Goal: Task Accomplishment & Management: Complete application form

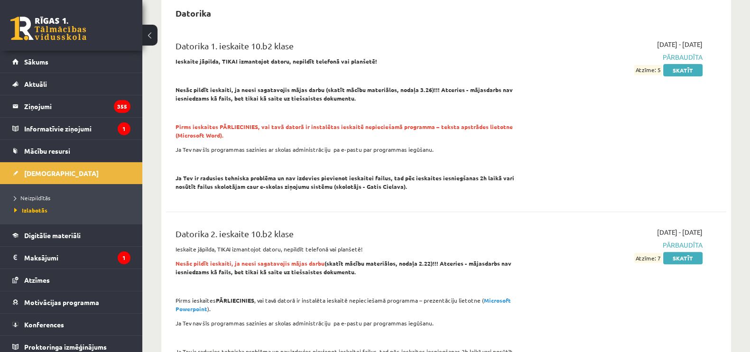
scroll to position [386, 0]
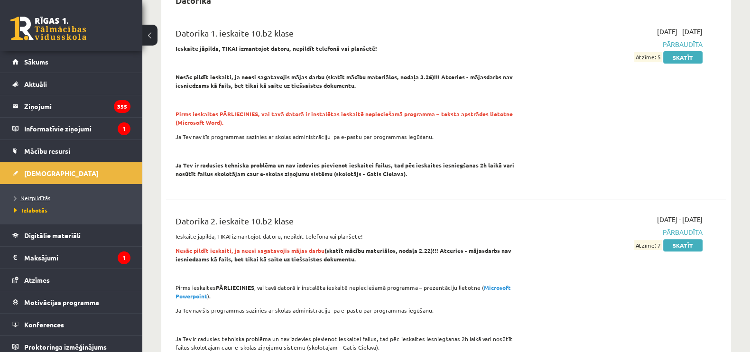
click at [37, 196] on span "Neizpildītās" at bounding box center [32, 198] width 36 height 8
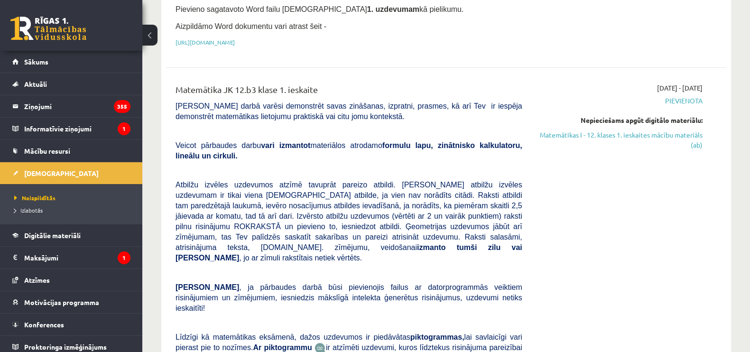
scroll to position [205, 0]
click at [598, 129] on link "Matemātikas I - 12. klases 1. ieskaites mācību materiāls (ab)" at bounding box center [620, 139] width 166 height 20
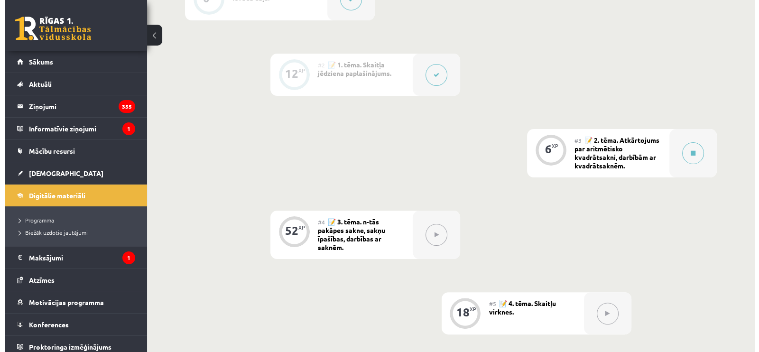
scroll to position [297, 0]
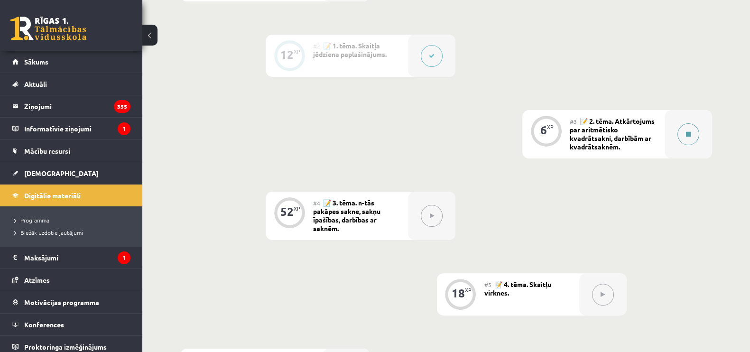
click at [696, 131] on button at bounding box center [689, 134] width 22 height 22
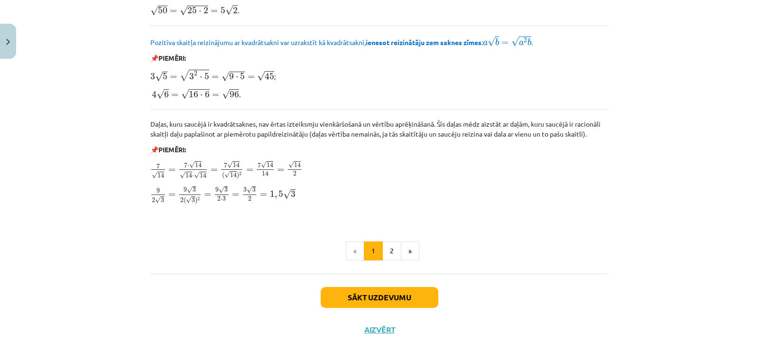
scroll to position [1136, 0]
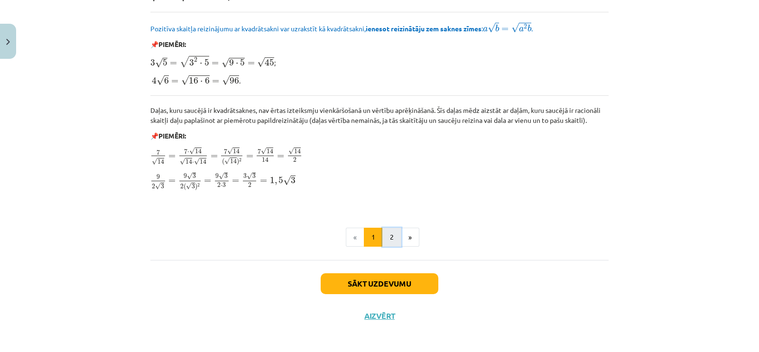
click at [383, 233] on button "2" at bounding box center [392, 237] width 19 height 19
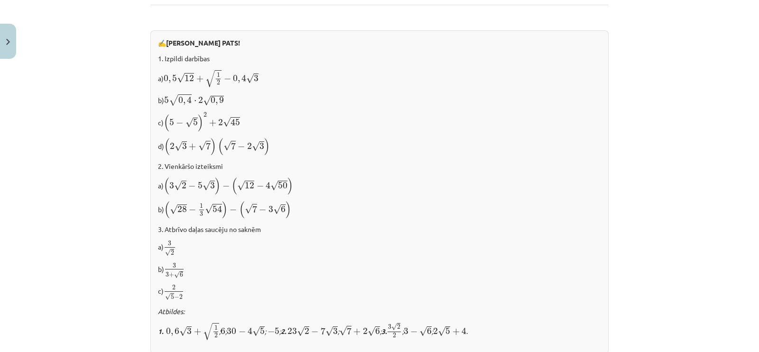
scroll to position [617, 0]
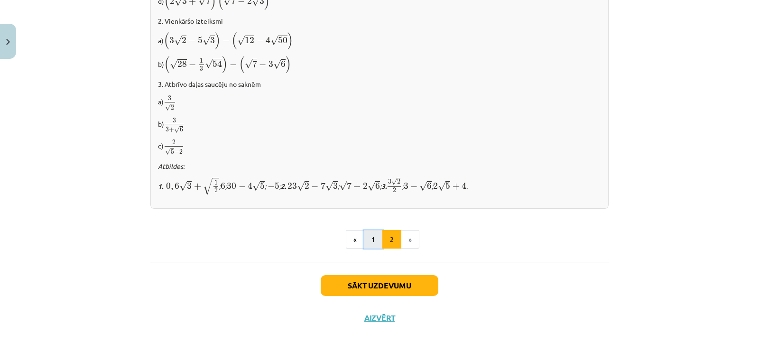
click at [364, 233] on button "1" at bounding box center [373, 239] width 19 height 19
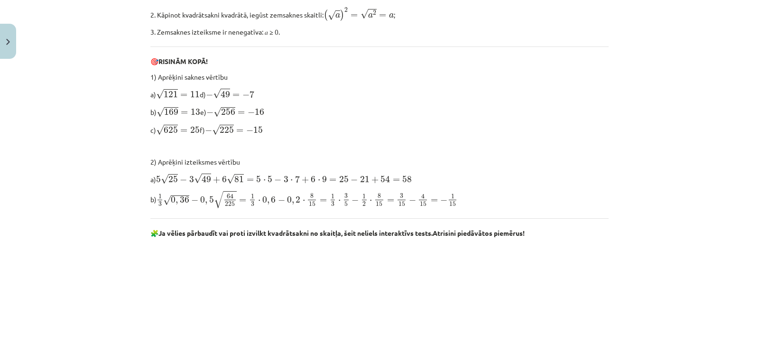
scroll to position [384, 0]
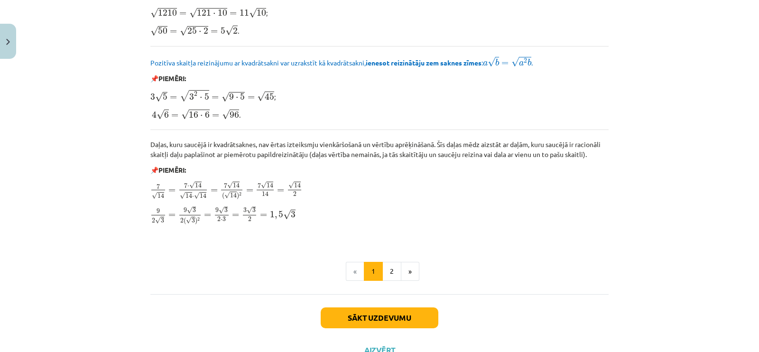
scroll to position [1136, 0]
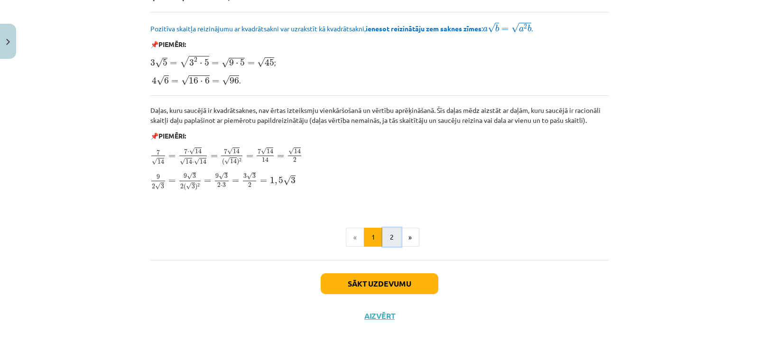
click at [383, 235] on button "2" at bounding box center [392, 237] width 19 height 19
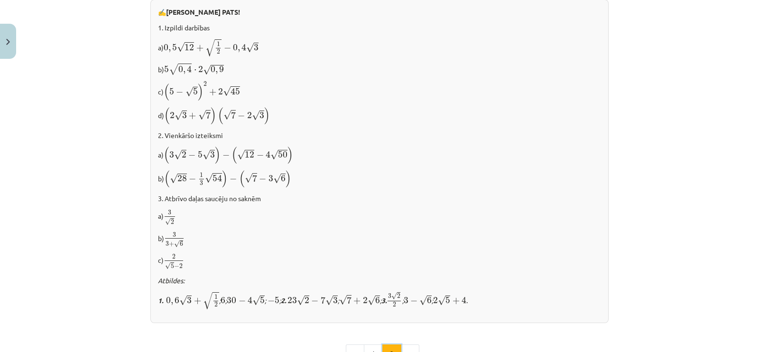
scroll to position [617, 0]
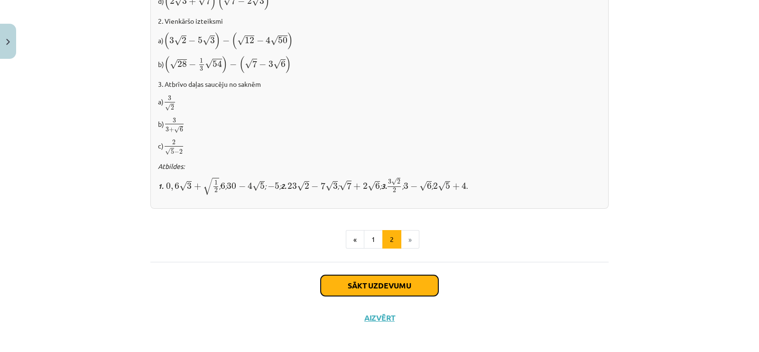
click at [390, 275] on button "Sākt uzdevumu" at bounding box center [380, 285] width 118 height 21
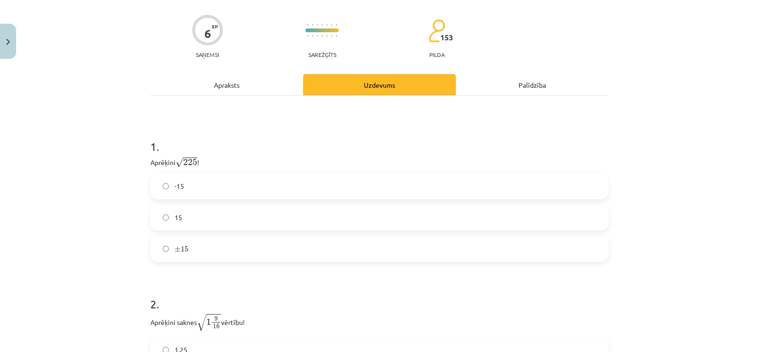
scroll to position [89, 0]
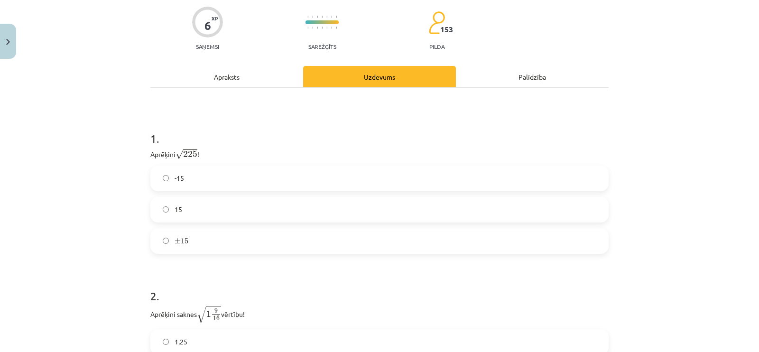
click at [175, 213] on span "15" at bounding box center [179, 210] width 8 height 10
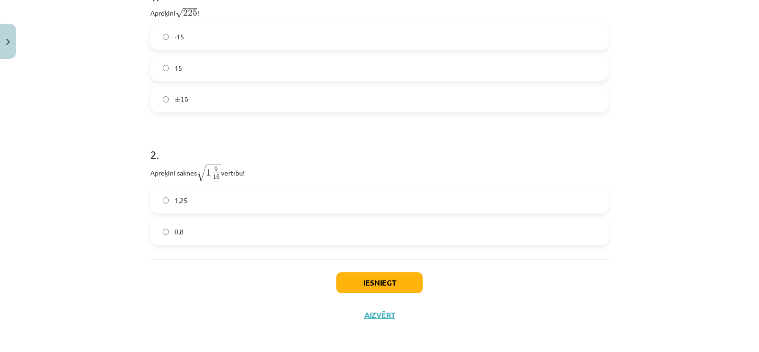
scroll to position [232, 0]
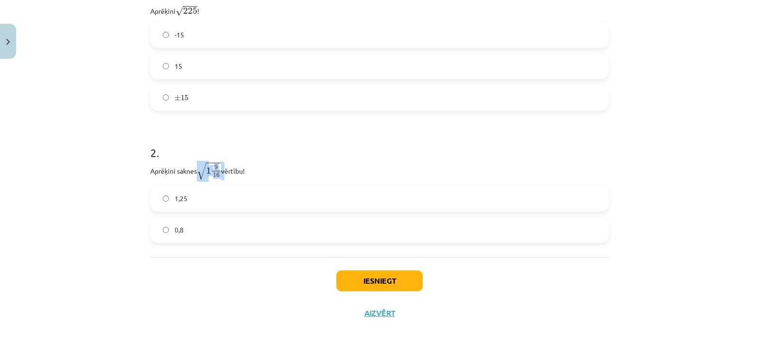
drag, startPoint x: 193, startPoint y: 168, endPoint x: 220, endPoint y: 169, distance: 26.6
click at [220, 169] on p "Aprēķini saknes √ 1 9 16 1 9 16 vērtību!" at bounding box center [379, 171] width 458 height 19
drag, startPoint x: 149, startPoint y: 170, endPoint x: 234, endPoint y: 174, distance: 85.5
click at [234, 174] on p "Aprēķini saknes √ 1 9 16 1 9 16 vērtību!" at bounding box center [379, 171] width 458 height 19
drag, startPoint x: 147, startPoint y: 172, endPoint x: 250, endPoint y: 169, distance: 102.6
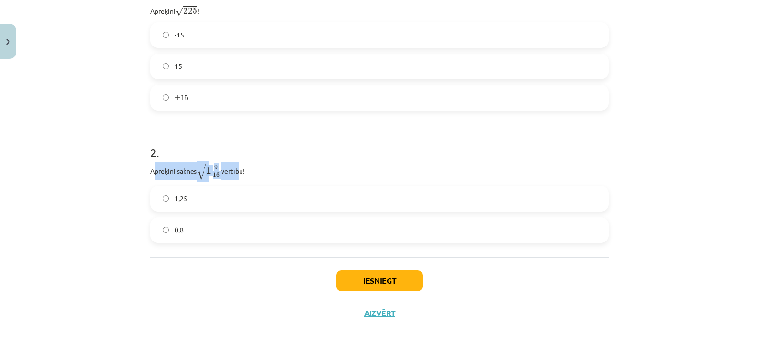
click at [250, 169] on p "Aprēķini saknes √ 1 9 16 1 9 16 vērtību!" at bounding box center [379, 171] width 458 height 19
copy p "Aprēķini saknes √ 1 9 16 1 9 16 vērtību!"
click at [253, 191] on label "1,25" at bounding box center [379, 199] width 457 height 24
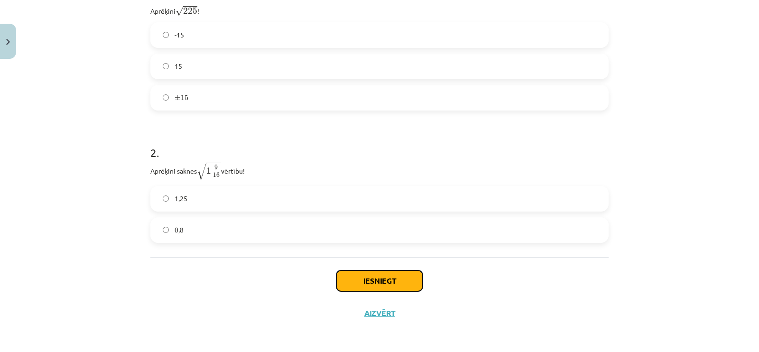
click at [377, 276] on button "Iesniegt" at bounding box center [379, 281] width 86 height 21
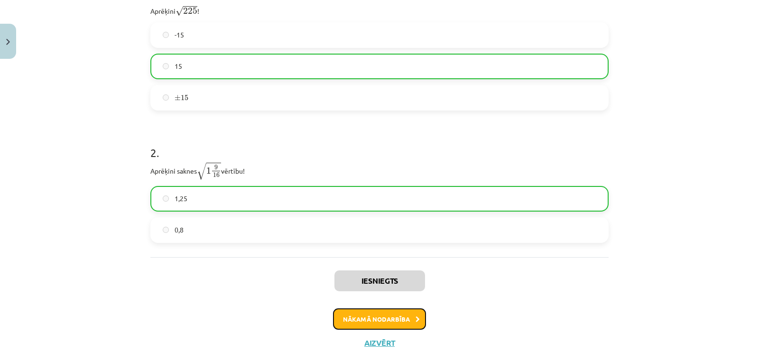
click at [391, 314] on button "Nākamā nodarbība" at bounding box center [379, 319] width 93 height 22
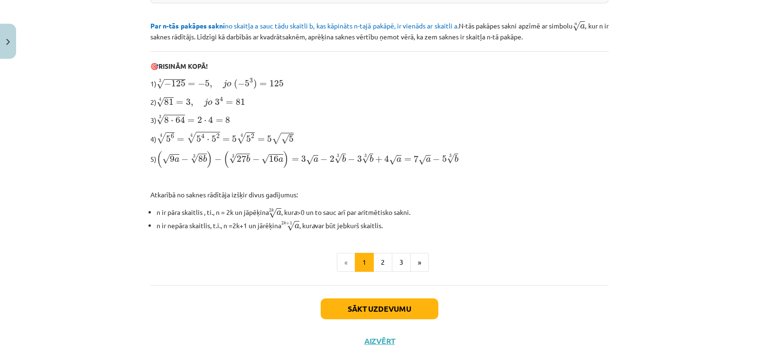
scroll to position [277, 0]
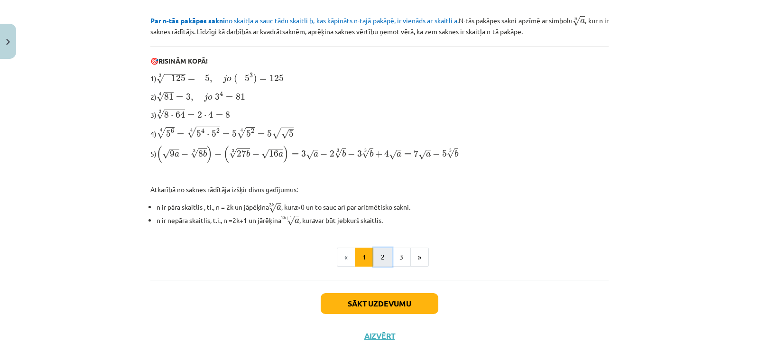
click at [376, 250] on button "2" at bounding box center [383, 257] width 19 height 19
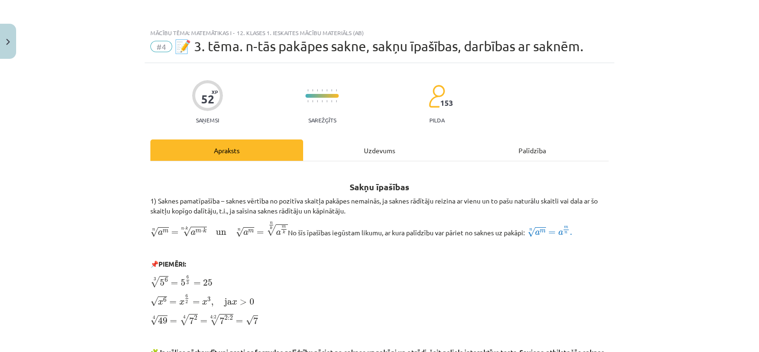
scroll to position [14, 0]
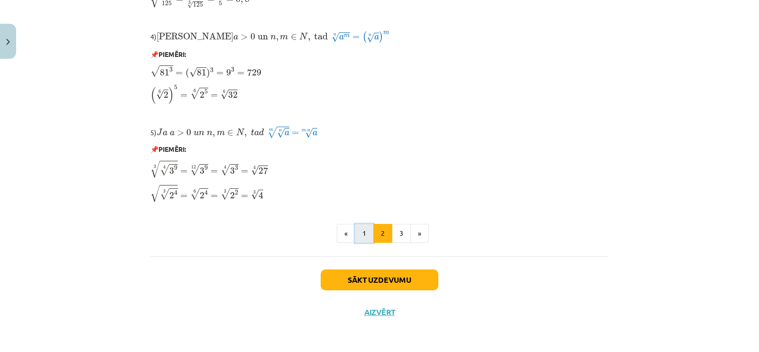
click at [356, 237] on button "1" at bounding box center [364, 233] width 19 height 19
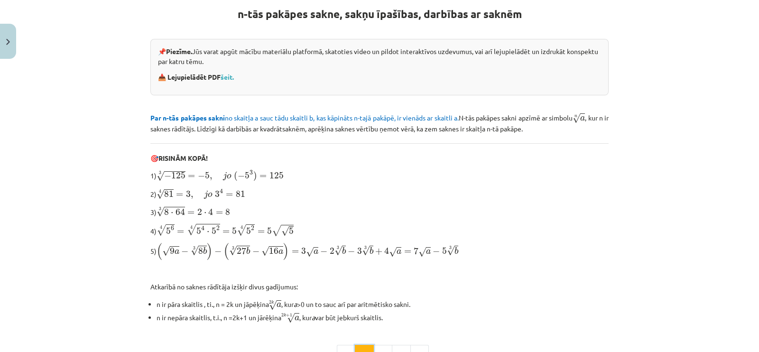
scroll to position [169, 0]
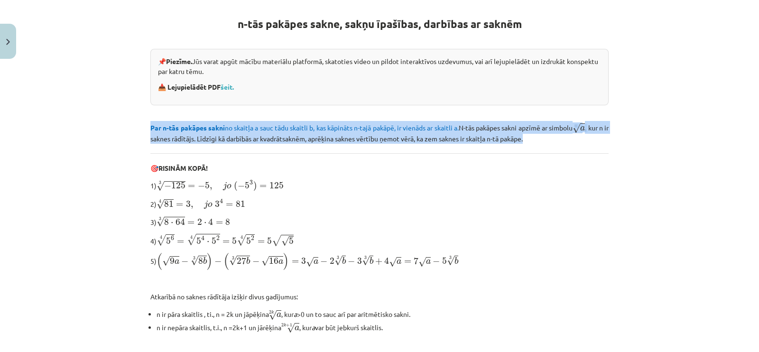
drag, startPoint x: 143, startPoint y: 127, endPoint x: 582, endPoint y: 148, distance: 439.5
click at [582, 148] on div "52 XP Saņemsi Sarežģīts 153 pilda Apraksts Uzdevums Palīdzība n-tās pakāpes sak…" at bounding box center [380, 177] width 470 height 566
copy p "Par n-tās pakāpes sakni no skaitļa a sauc tādu skaitli b, kas kāpināts n-tajā p…"
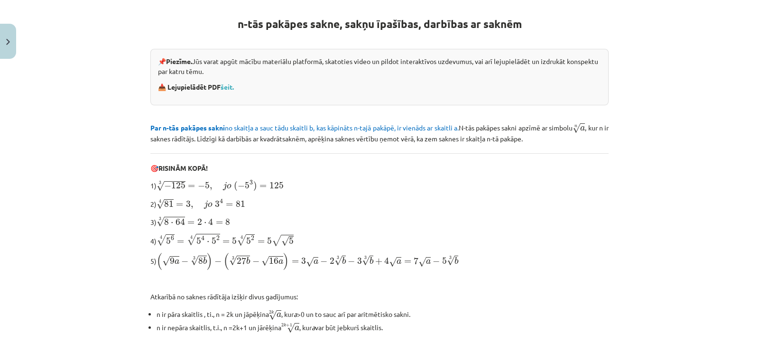
click at [331, 165] on p "🎯 RISINĀM KOPĀ!" at bounding box center [379, 168] width 458 height 10
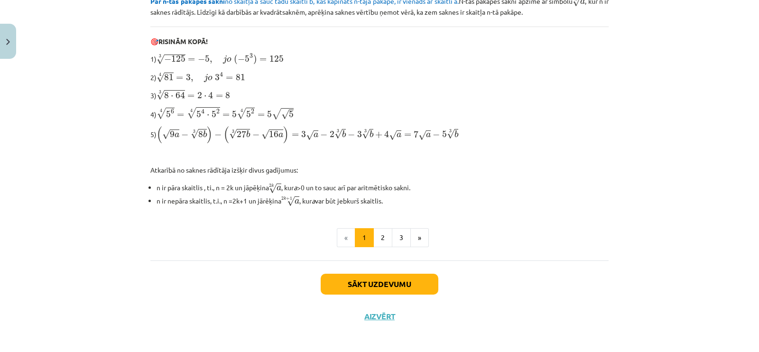
scroll to position [297, 0]
click at [379, 240] on button "2" at bounding box center [383, 237] width 19 height 19
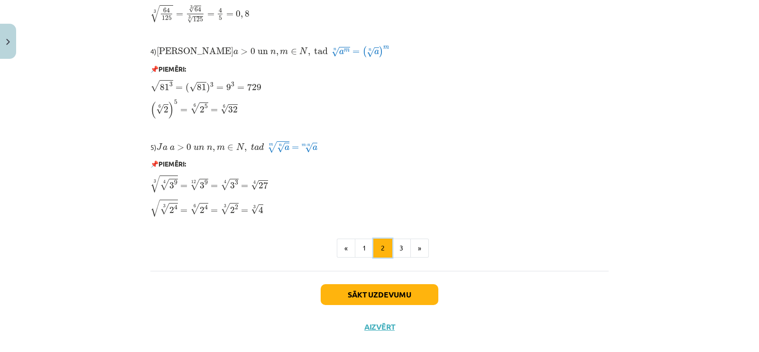
scroll to position [798, 0]
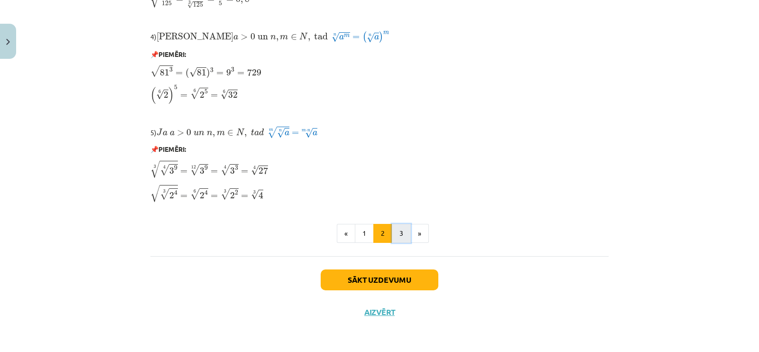
click at [394, 238] on button "3" at bounding box center [401, 233] width 19 height 19
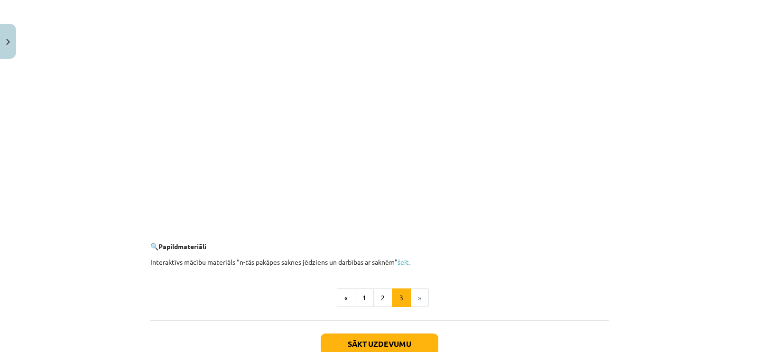
scroll to position [1716, 0]
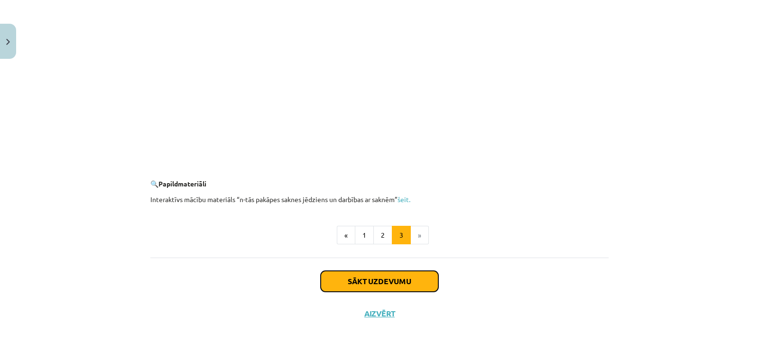
click at [373, 281] on button "Sākt uzdevumu" at bounding box center [380, 281] width 118 height 21
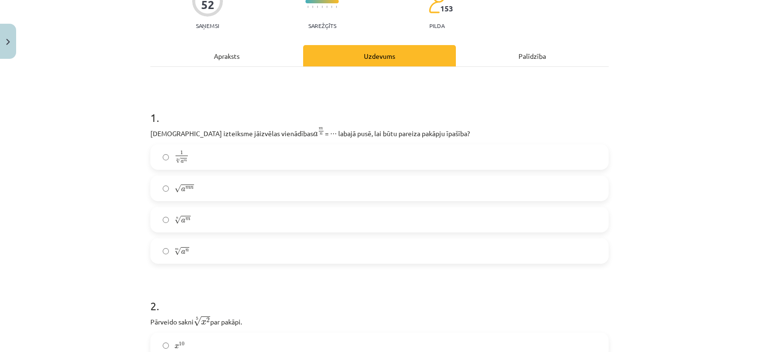
scroll to position [97, 0]
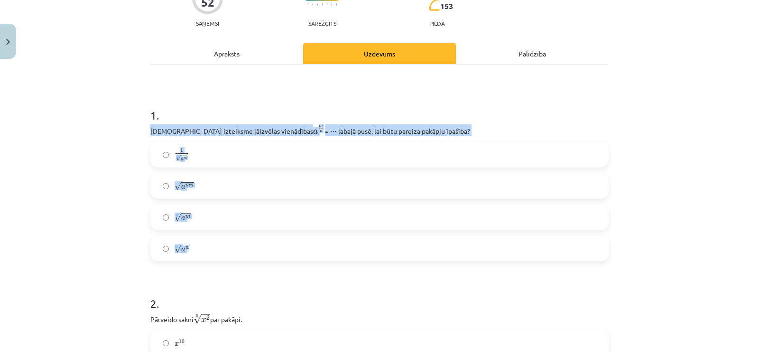
drag, startPoint x: 142, startPoint y: 129, endPoint x: 227, endPoint y: 247, distance: 145.5
click at [227, 247] on div "Mācību tēma: Matemātikas i - 12. klases 1. ieskaites mācību materiāls (ab) #4 📝…" at bounding box center [379, 176] width 759 height 352
copy div "Kura izteiksme jāizvēlas vienādības a m n a m n = ⋯ labajā pusē, lai būtu parei…"
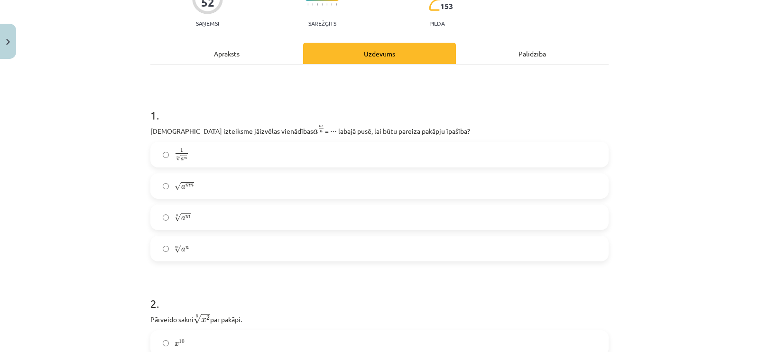
click at [128, 95] on div "Mācību tēma: Matemātikas i - 12. klases 1. ieskaites mācību materiāls (ab) #4 📝…" at bounding box center [379, 176] width 759 height 352
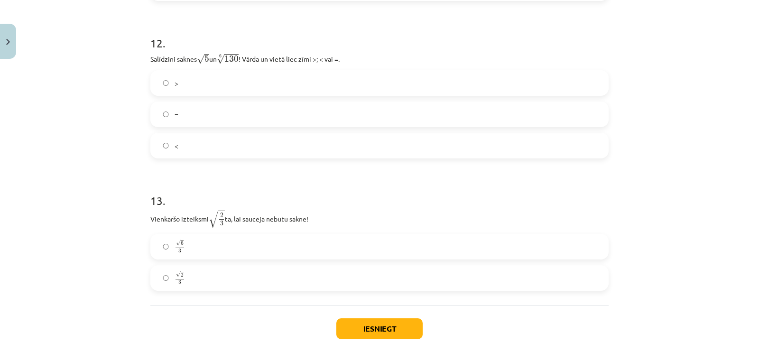
scroll to position [2118, 0]
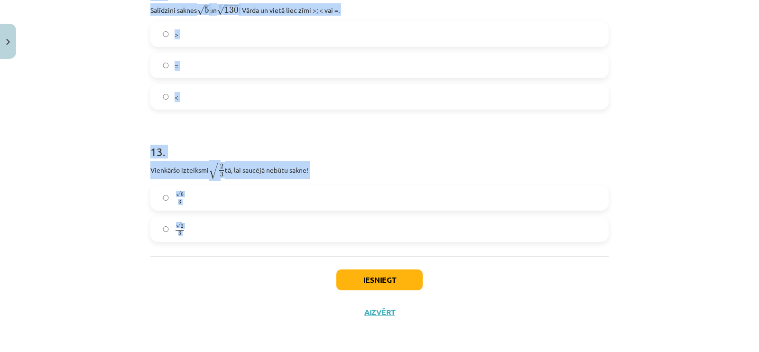
drag, startPoint x: 142, startPoint y: 131, endPoint x: 312, endPoint y: 260, distance: 212.7
copy form "Kura izteiksme jāizvēlas vienādības a m n a m n = ⋯ labajā pusē, lai būtu parei…"
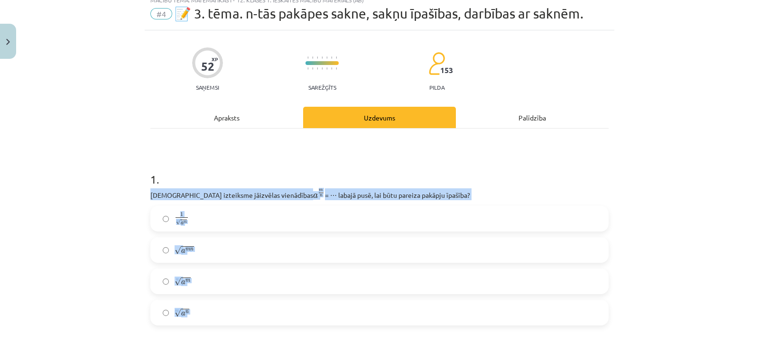
scroll to position [0, 0]
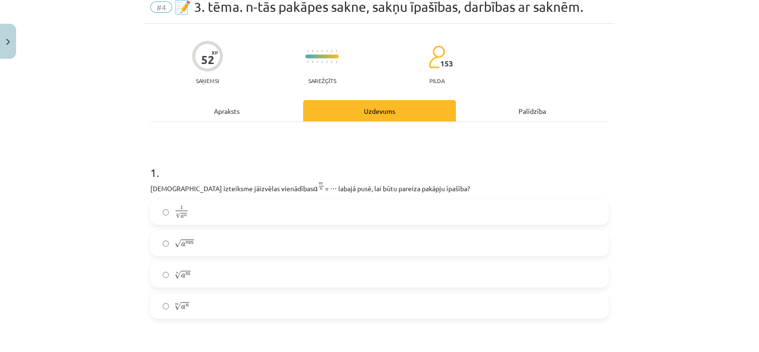
scroll to position [53, 0]
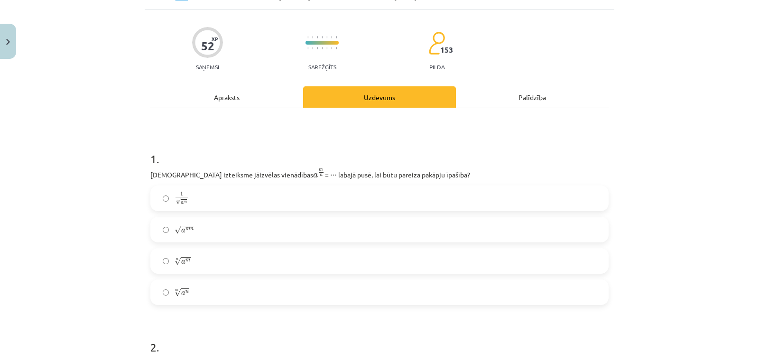
click at [195, 284] on label "m √ a n a n m" at bounding box center [379, 292] width 457 height 24
click at [205, 260] on label "n √ a m a m n" at bounding box center [379, 261] width 457 height 24
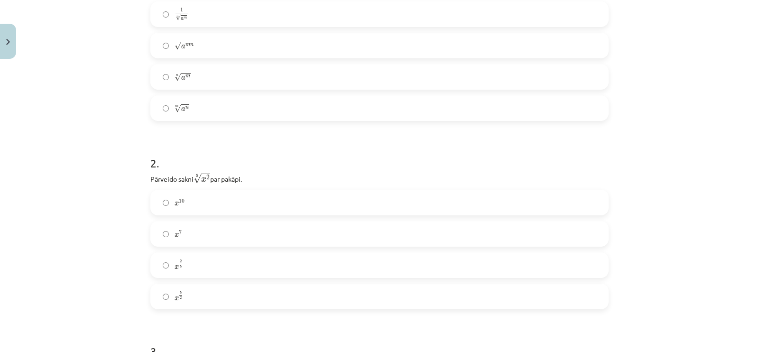
scroll to position [243, 0]
click at [190, 260] on label "x 2 5 x 2 5" at bounding box center [379, 260] width 457 height 24
click at [188, 197] on label "2" at bounding box center [379, 197] width 457 height 24
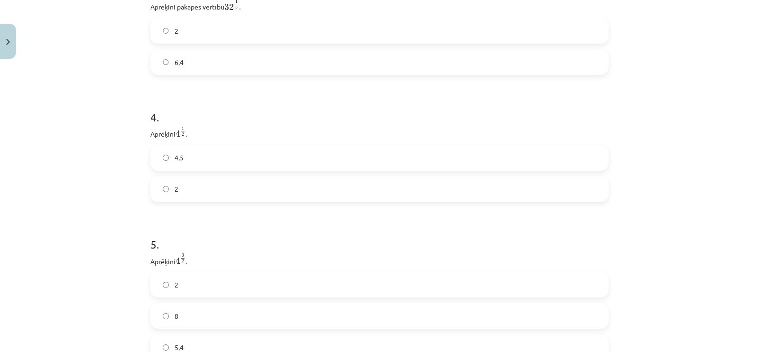
scroll to position [605, 0]
click at [197, 195] on label "2" at bounding box center [379, 183] width 457 height 24
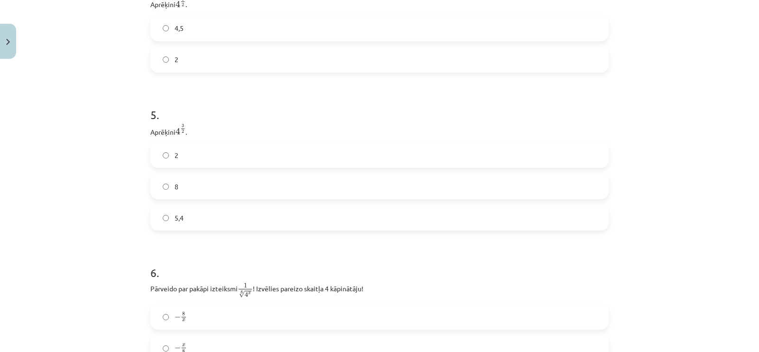
scroll to position [733, 0]
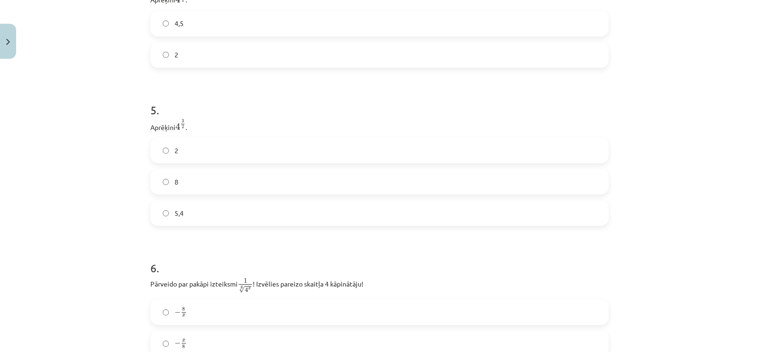
click at [182, 180] on label "8" at bounding box center [379, 182] width 457 height 24
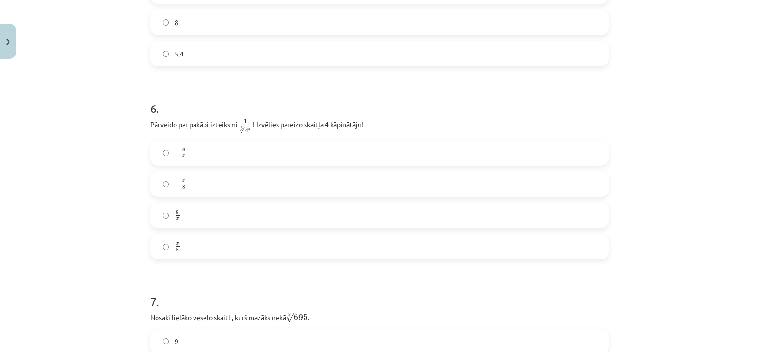
scroll to position [894, 0]
click at [229, 159] on label "− 8 x − 8 x" at bounding box center [379, 152] width 457 height 24
click at [194, 191] on label "− x 8 − x 8" at bounding box center [379, 183] width 457 height 24
click at [212, 156] on label "− 8 x − 8 x" at bounding box center [379, 152] width 457 height 24
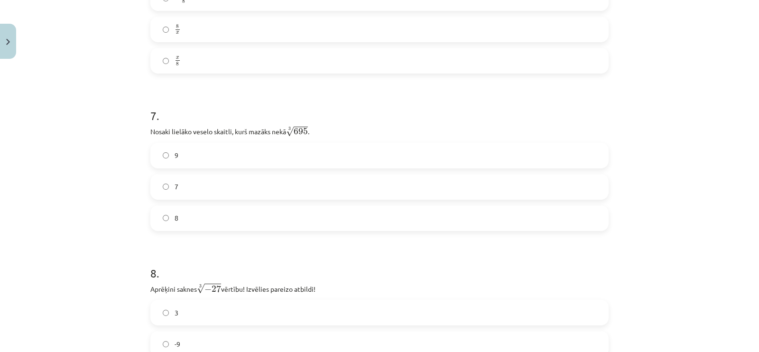
scroll to position [1093, 0]
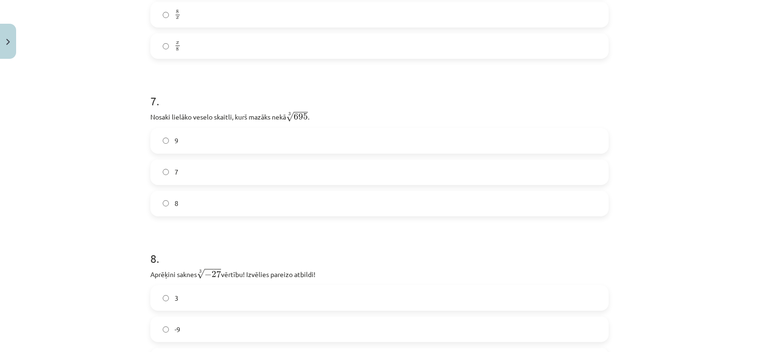
click at [217, 210] on label "8" at bounding box center [379, 204] width 457 height 24
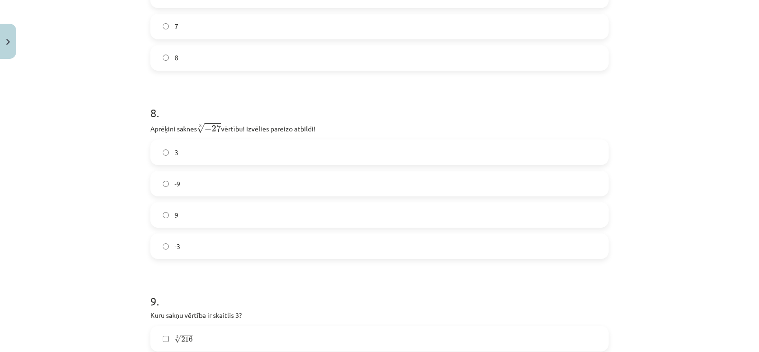
scroll to position [1240, 0]
click at [193, 243] on label "-3" at bounding box center [379, 246] width 457 height 24
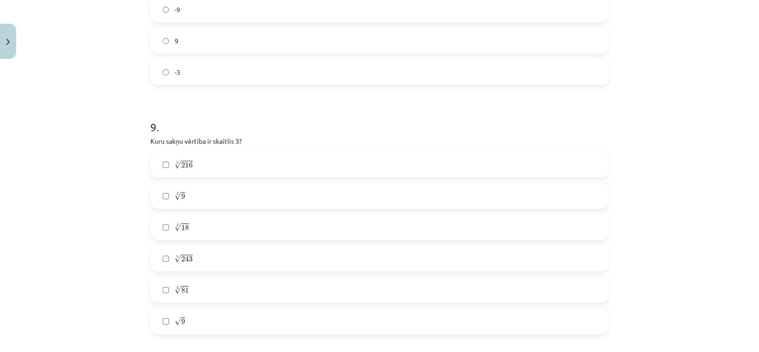
scroll to position [1414, 0]
click at [195, 256] on label "5 √ 243 243 5" at bounding box center [379, 258] width 457 height 24
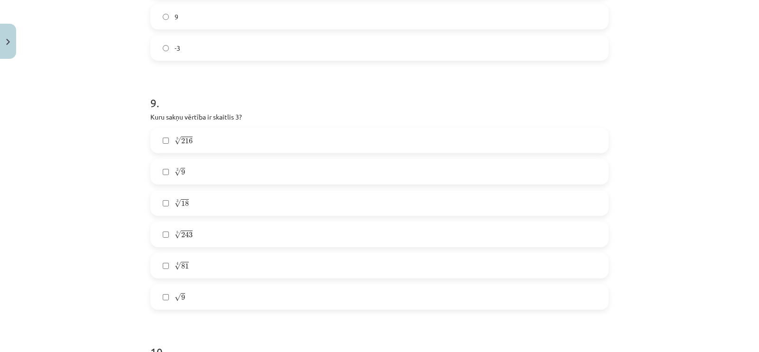
click at [184, 300] on label "√ 9 9" at bounding box center [379, 297] width 457 height 24
click at [194, 261] on label "4 √ 81 81 4" at bounding box center [379, 266] width 457 height 24
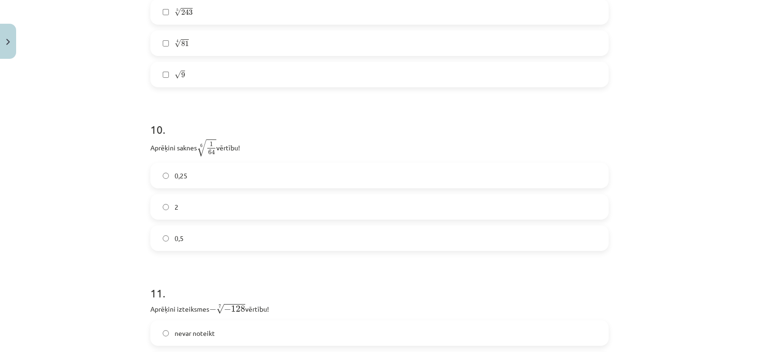
scroll to position [1669, 0]
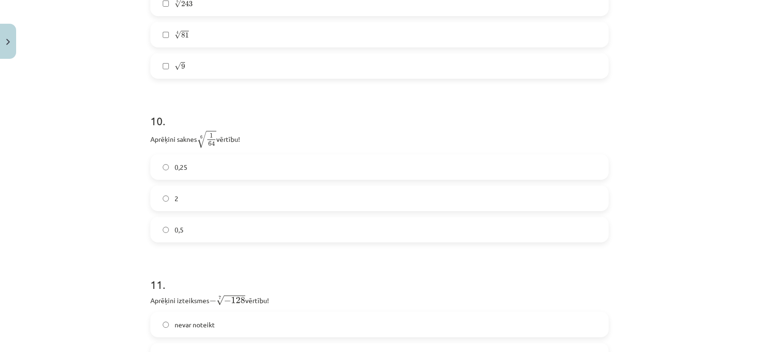
click at [194, 223] on label "0,5" at bounding box center [379, 230] width 457 height 24
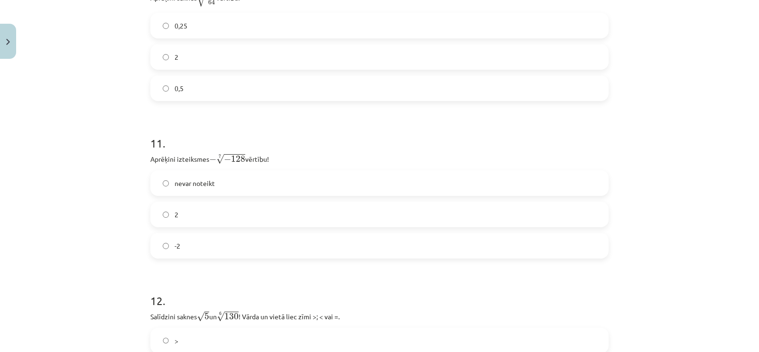
scroll to position [1811, 0]
click at [186, 213] on label "2" at bounding box center [379, 214] width 457 height 24
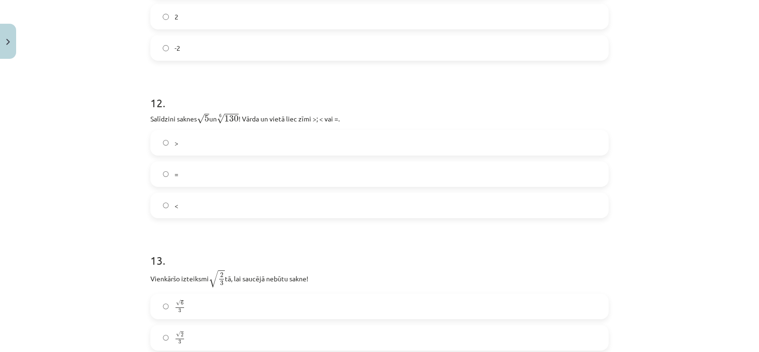
scroll to position [2009, 0]
click at [186, 200] on label "<" at bounding box center [379, 205] width 457 height 24
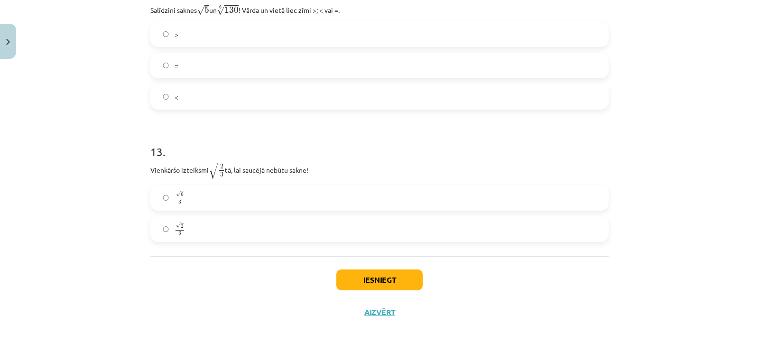
scroll to position [2118, 0]
click at [163, 202] on label "√ 6 3 6 3" at bounding box center [379, 198] width 457 height 24
click at [346, 273] on button "Iesniegt" at bounding box center [379, 280] width 86 height 21
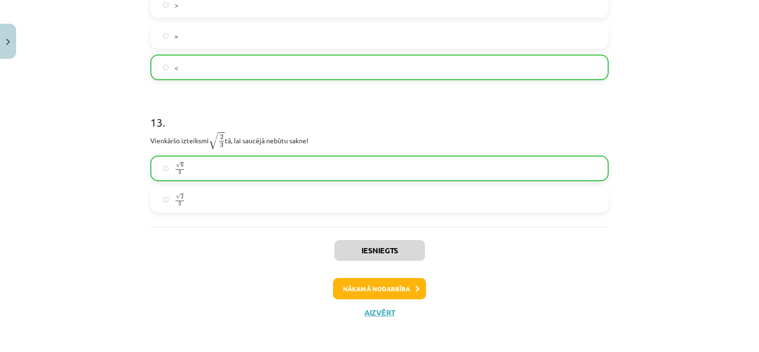
scroll to position [2148, 0]
click at [343, 288] on button "Nākamā nodarbība" at bounding box center [379, 289] width 93 height 22
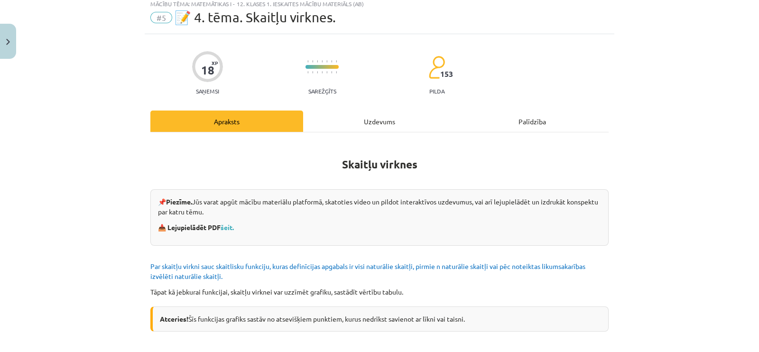
scroll to position [23, 0]
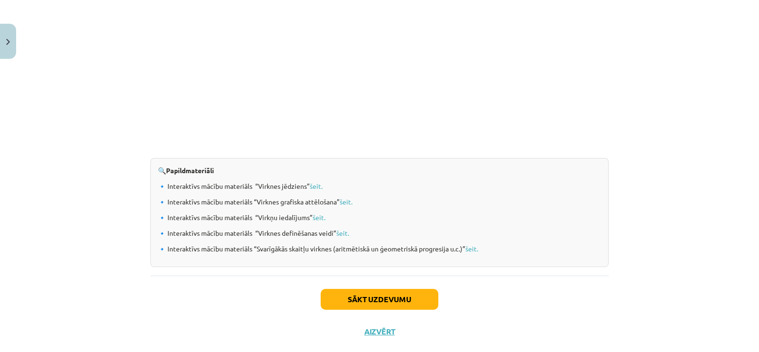
scroll to position [977, 0]
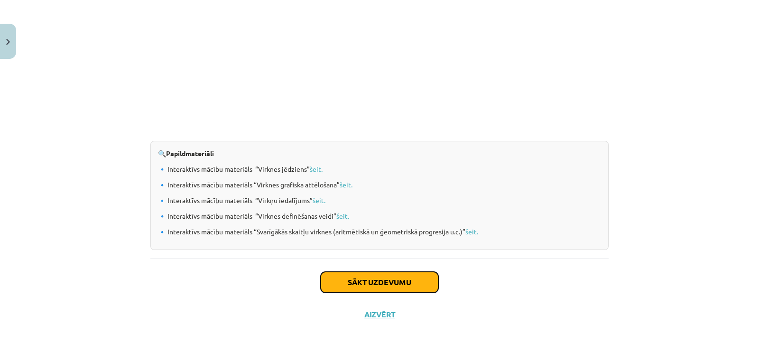
click at [374, 279] on button "Sākt uzdevumu" at bounding box center [380, 282] width 118 height 21
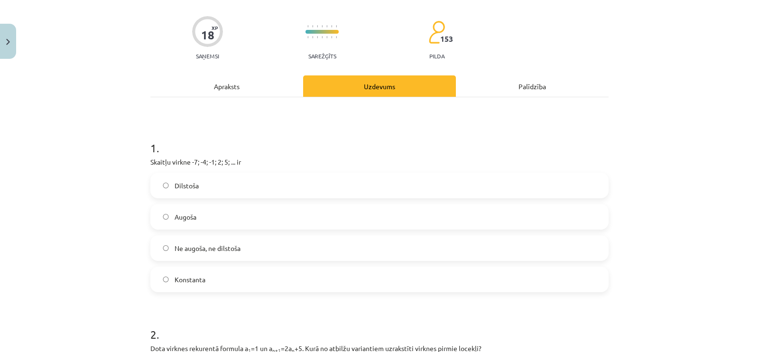
scroll to position [73, 0]
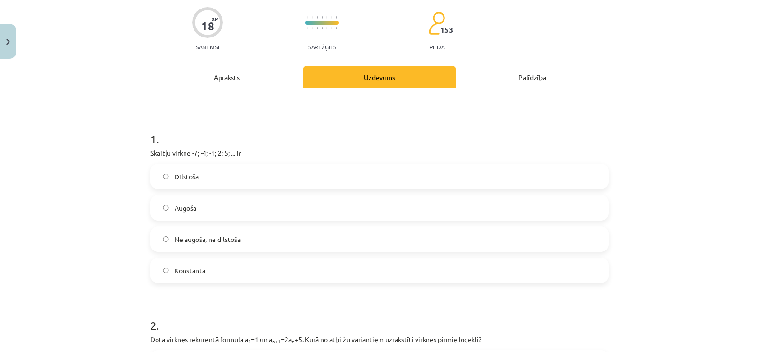
click at [221, 200] on label "Augoša" at bounding box center [379, 208] width 457 height 24
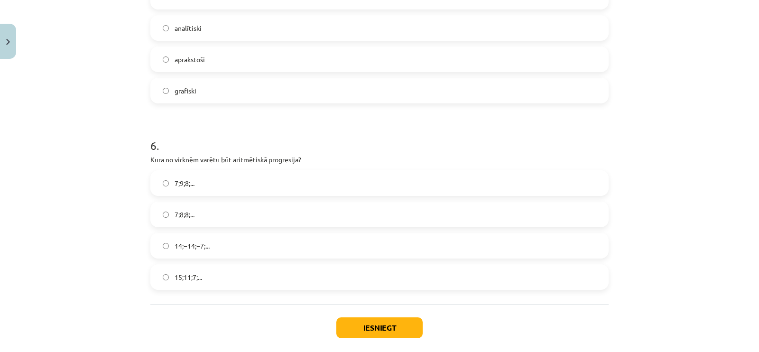
scroll to position [1050, 0]
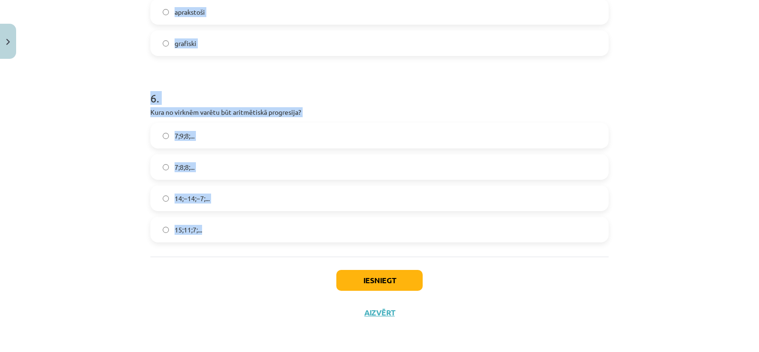
drag, startPoint x: 147, startPoint y: 186, endPoint x: 271, endPoint y: 256, distance: 141.7
copy form "Skaitļu virkne -7; -4; -1; 2; 5; ... ir Dilstoša Augoša Ne augoša, ne dilstoša …"
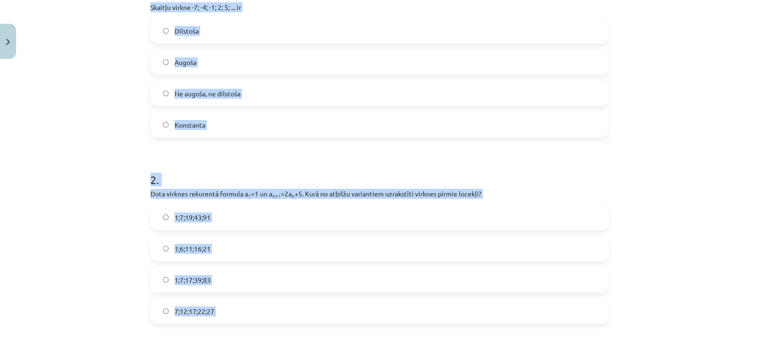
scroll to position [212, 0]
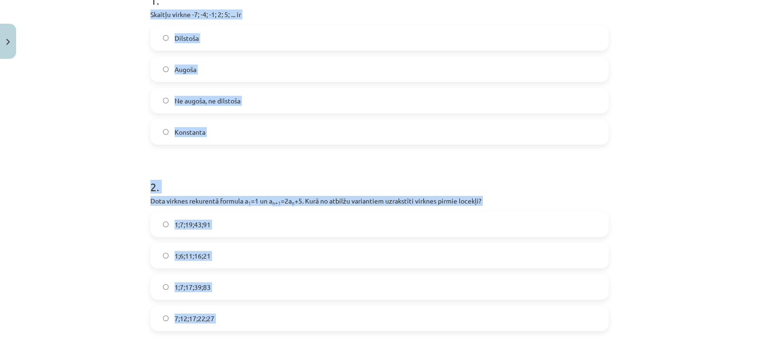
click at [136, 167] on div "Mācību tēma: Matemātikas i - 12. klases 1. ieskaites mācību materiāls (ab) #5 📝…" at bounding box center [379, 176] width 759 height 352
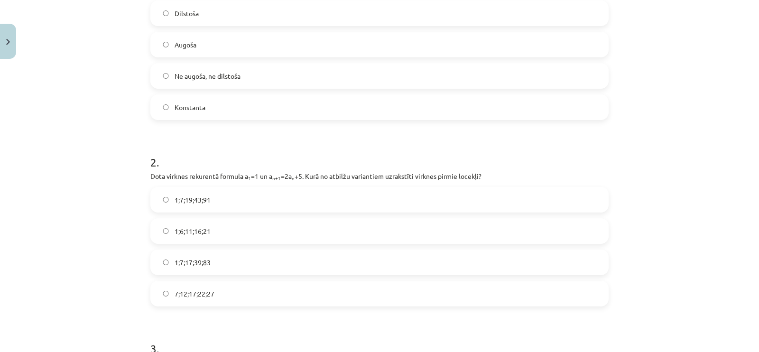
scroll to position [247, 0]
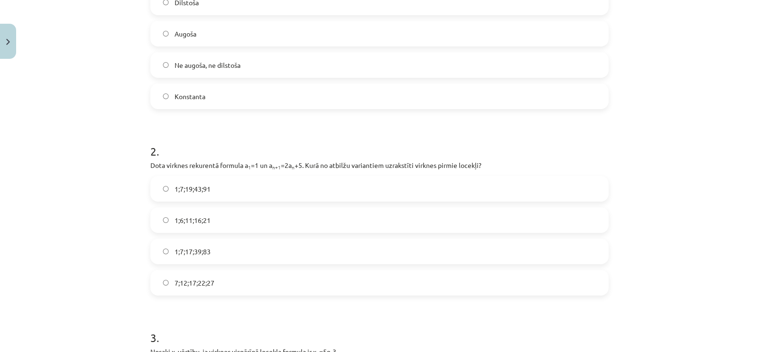
click at [228, 191] on label "1;7;19;43;91" at bounding box center [379, 189] width 457 height 24
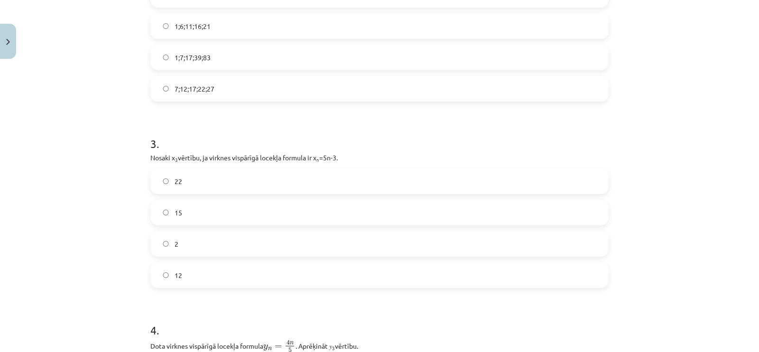
scroll to position [476, 0]
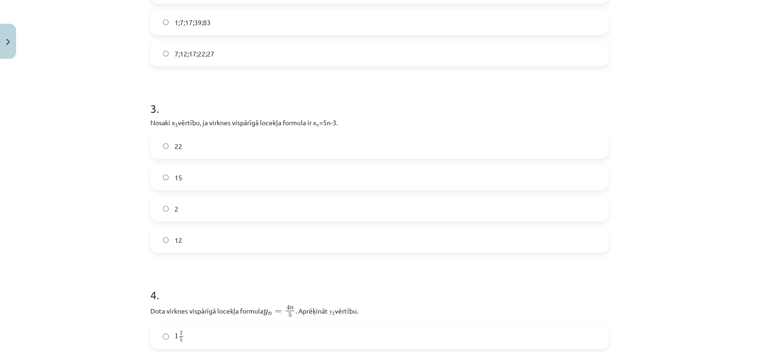
click at [243, 238] on label "12" at bounding box center [379, 240] width 457 height 24
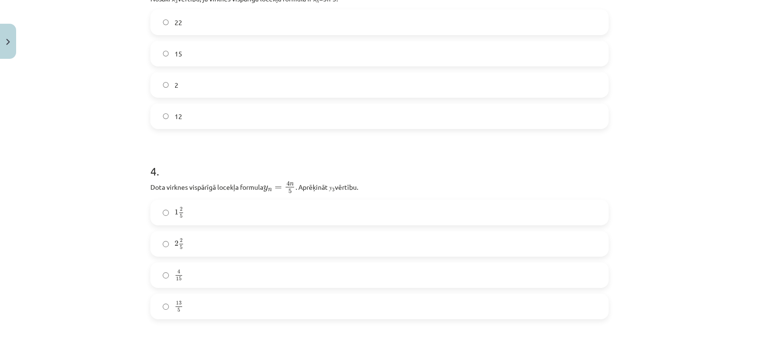
scroll to position [609, 0]
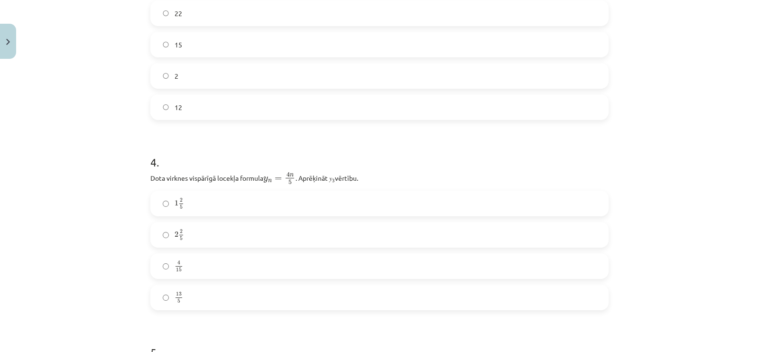
click at [213, 300] on label "13 5 13 5" at bounding box center [379, 298] width 457 height 24
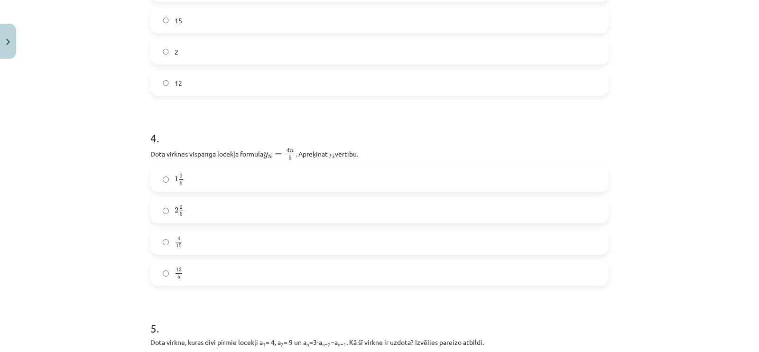
scroll to position [635, 0]
click at [190, 201] on label "2 2 5 2 2 5" at bounding box center [379, 209] width 457 height 24
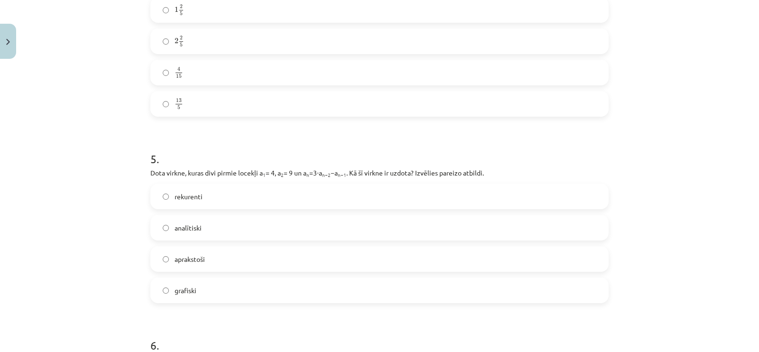
scroll to position [805, 0]
click at [225, 192] on label "rekurenti" at bounding box center [379, 195] width 457 height 24
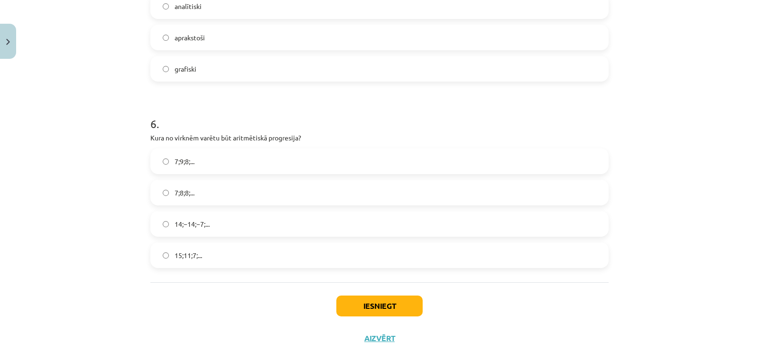
scroll to position [1050, 0]
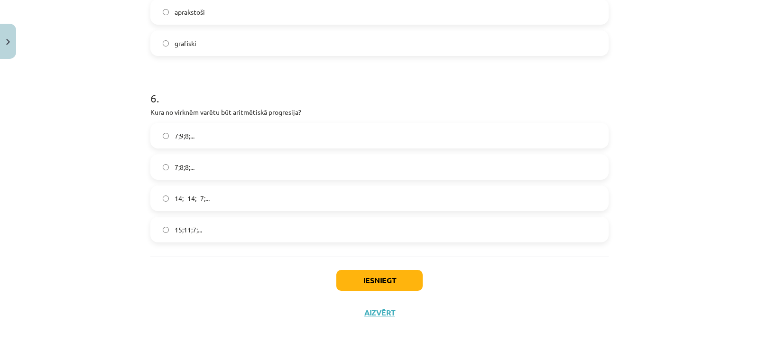
click at [187, 241] on div "15;11;7;..." at bounding box center [379, 230] width 458 height 26
click at [314, 236] on label "15;11;7;..." at bounding box center [379, 230] width 457 height 24
click at [382, 288] on button "Iesniegt" at bounding box center [379, 280] width 86 height 21
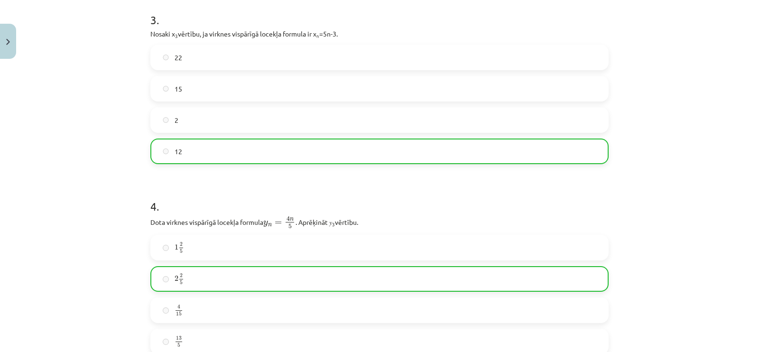
scroll to position [1080, 0]
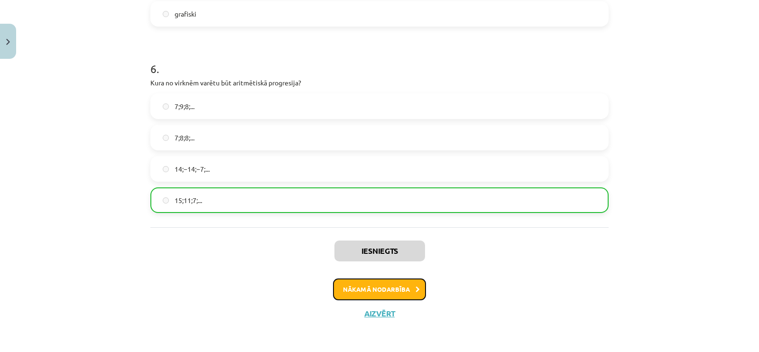
click at [375, 287] on button "Nākamā nodarbība" at bounding box center [379, 290] width 93 height 22
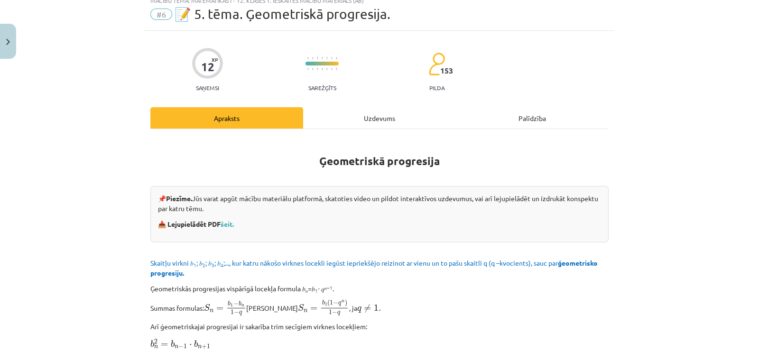
scroll to position [23, 0]
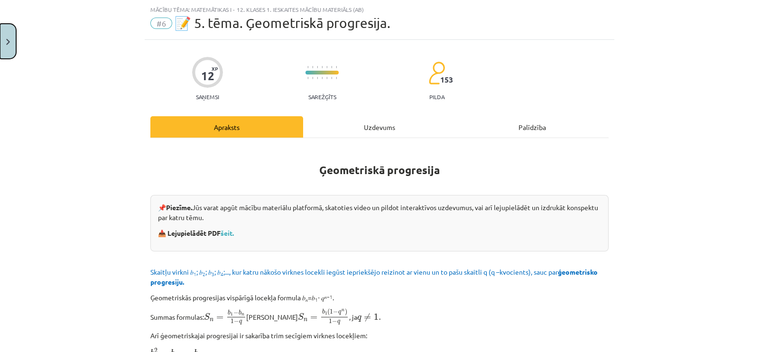
click at [3, 49] on button "Close" at bounding box center [8, 41] width 16 height 35
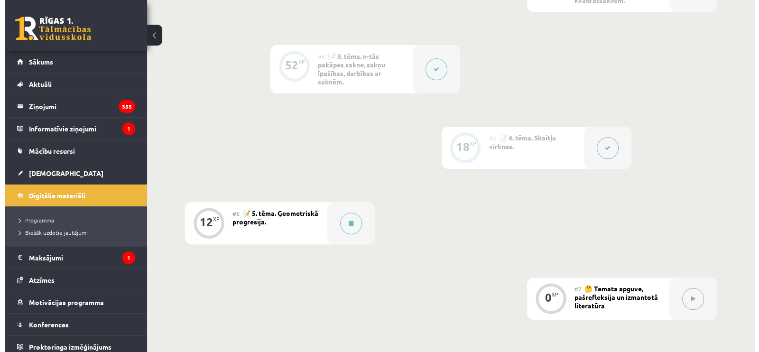
scroll to position [442, 0]
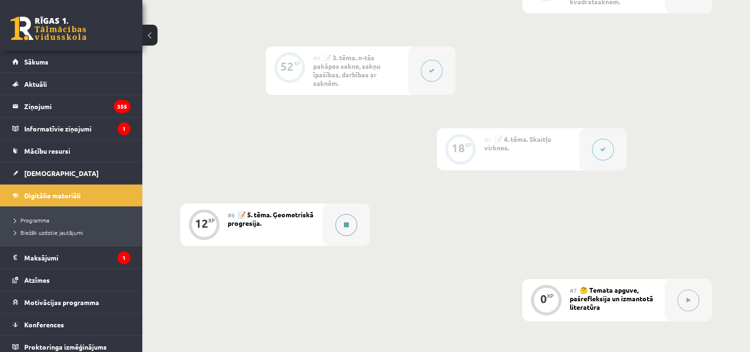
click at [353, 226] on button at bounding box center [347, 225] width 22 height 22
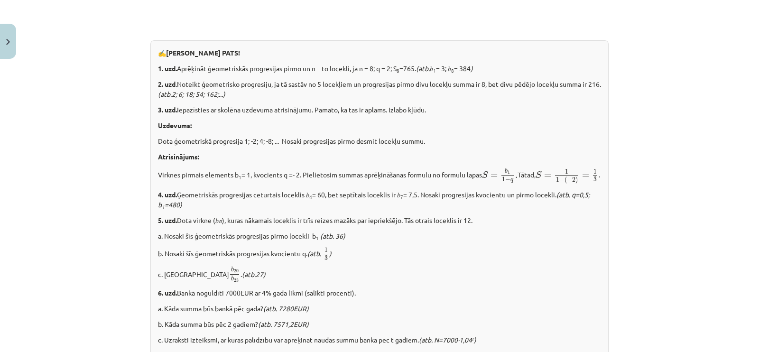
scroll to position [1185, 0]
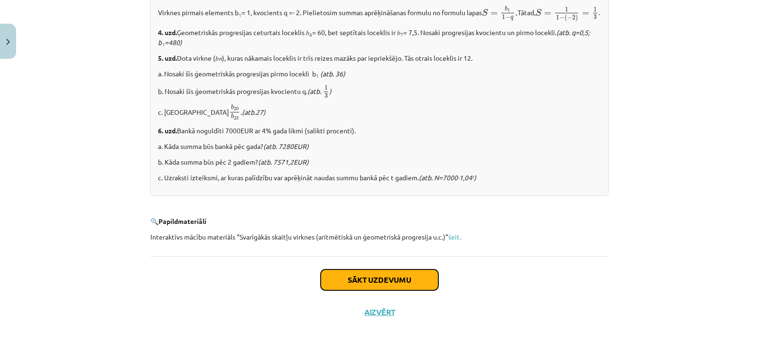
click at [379, 279] on button "Sākt uzdevumu" at bounding box center [380, 280] width 118 height 21
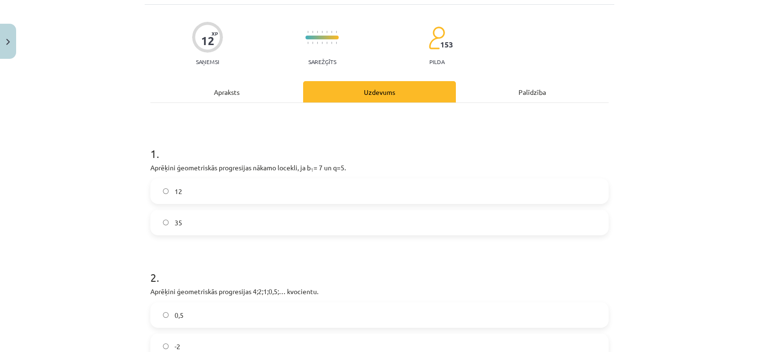
scroll to position [59, 0]
click at [275, 193] on label "12" at bounding box center [379, 191] width 457 height 24
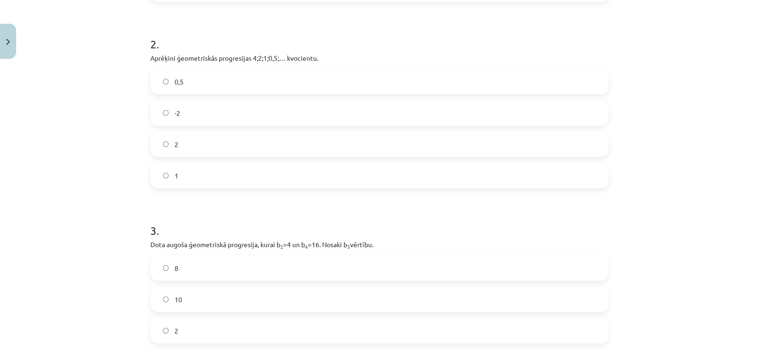
scroll to position [424, 0]
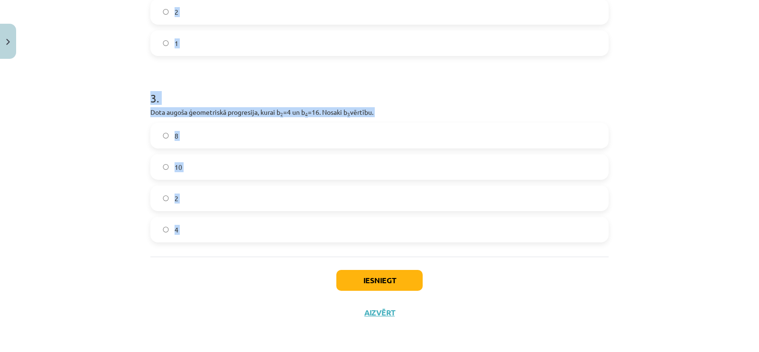
drag, startPoint x: 145, startPoint y: 152, endPoint x: 292, endPoint y: 265, distance: 185.1
copy form "Aprēķini ģeometriskās progresijas nākamo locekli, ja b 1 = 7 un q=5. 12 35 2 . …"
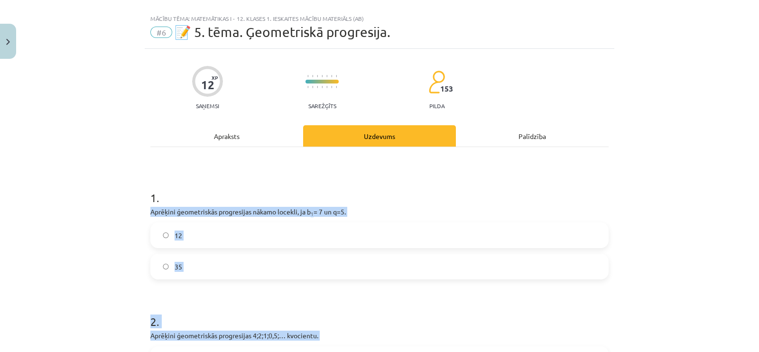
scroll to position [0, 0]
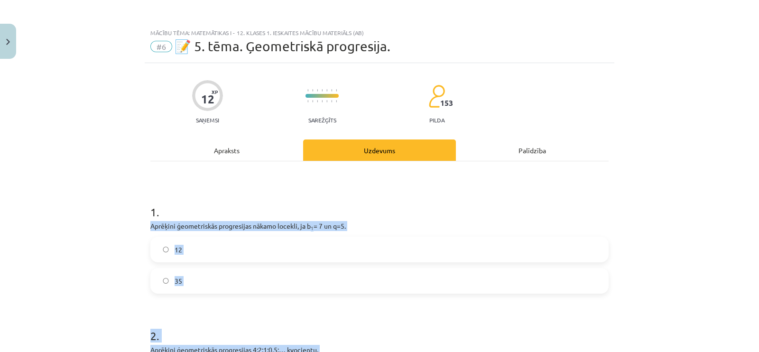
click at [105, 271] on div "Mācību tēma: Matemātikas i - 12. klases 1. ieskaites mācību materiāls (ab) #6 📝…" at bounding box center [379, 176] width 759 height 352
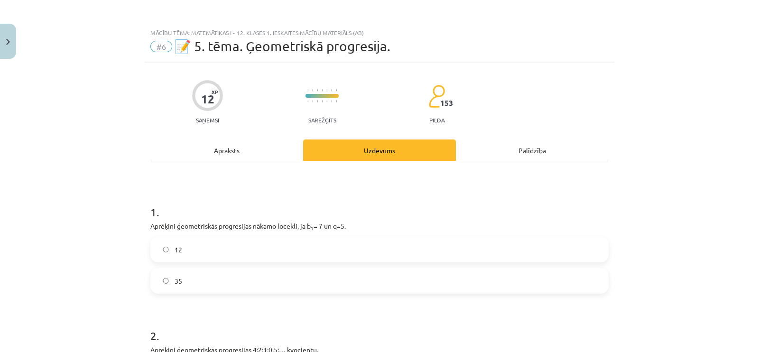
click at [170, 272] on label "35" at bounding box center [379, 281] width 457 height 24
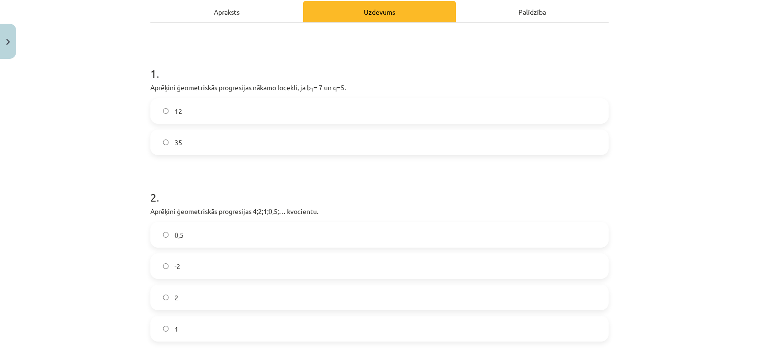
scroll to position [160, 0]
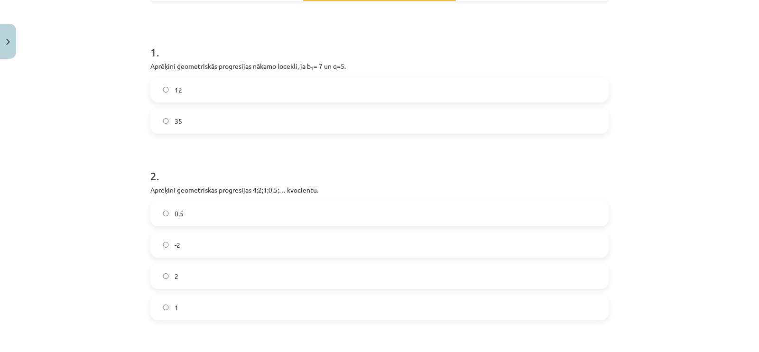
click at [213, 203] on label "0,5" at bounding box center [379, 214] width 457 height 24
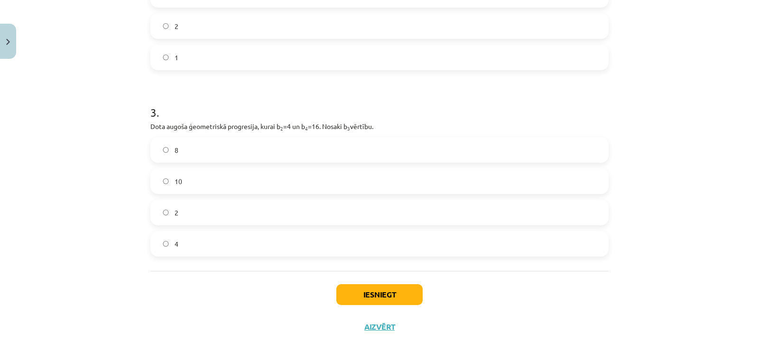
scroll to position [419, 0]
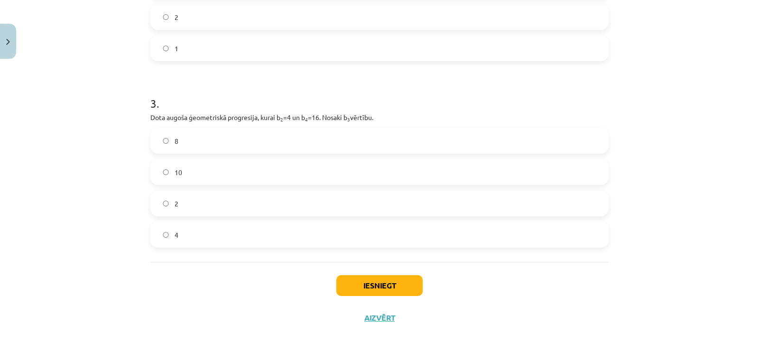
click at [225, 153] on div "8" at bounding box center [379, 141] width 458 height 26
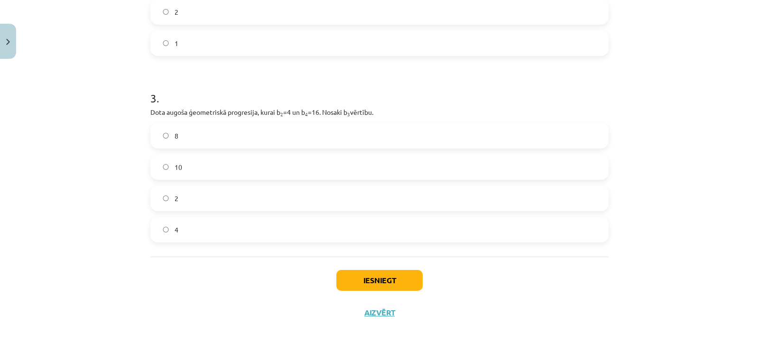
click at [231, 137] on label "8" at bounding box center [379, 136] width 457 height 24
click at [355, 278] on button "Iesniegt" at bounding box center [379, 280] width 86 height 21
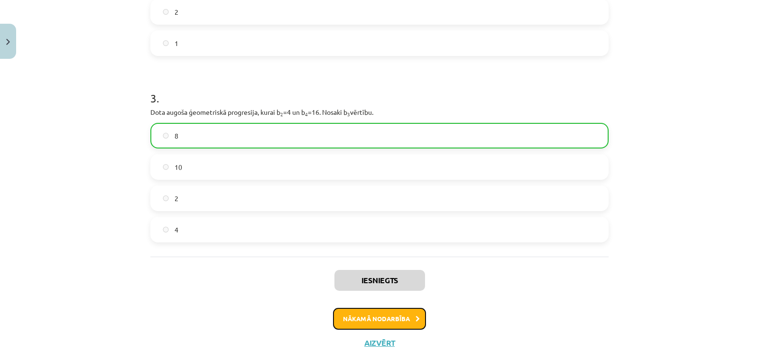
click at [351, 317] on button "Nākamā nodarbība" at bounding box center [379, 319] width 93 height 22
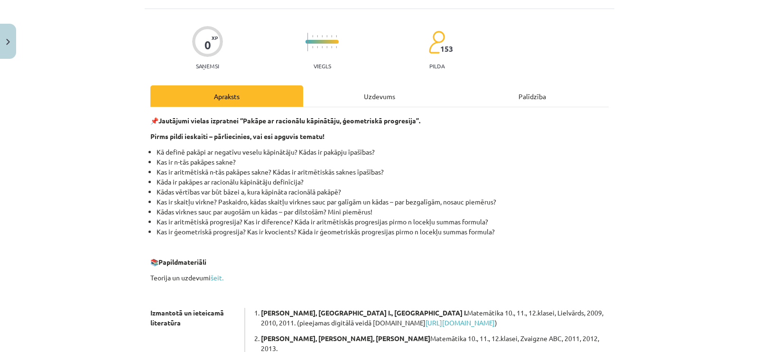
scroll to position [23, 0]
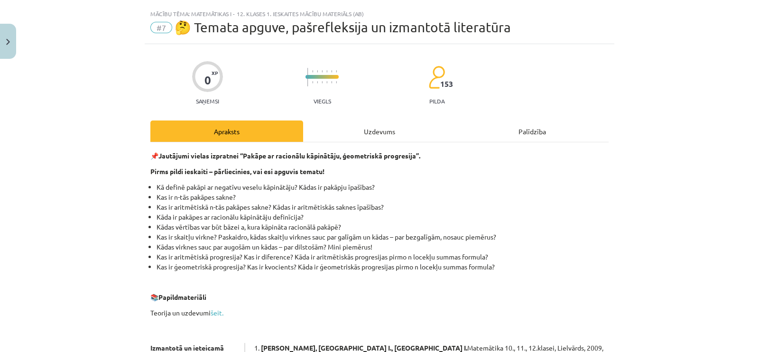
click at [349, 136] on div "Uzdevums" at bounding box center [379, 131] width 153 height 21
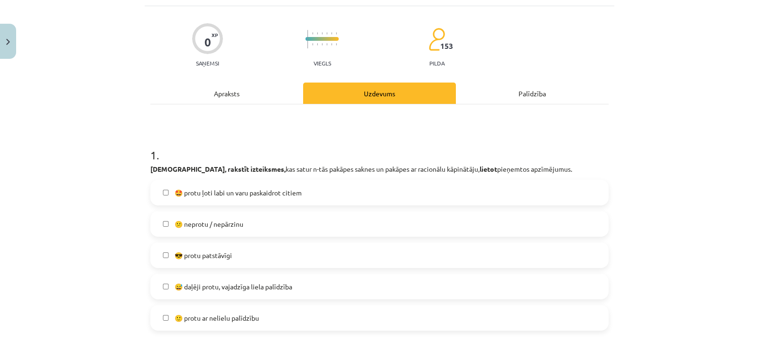
scroll to position [73, 0]
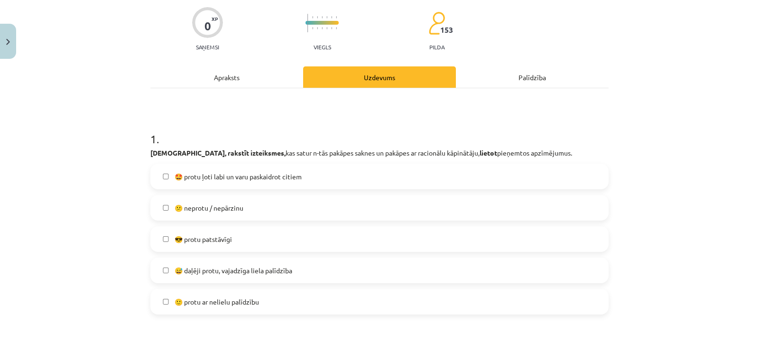
click at [218, 304] on span "🙂 protu ar nelielu palīdzību" at bounding box center [217, 302] width 84 height 10
click at [224, 243] on span "😎 protu patstāvīgi" at bounding box center [203, 239] width 57 height 10
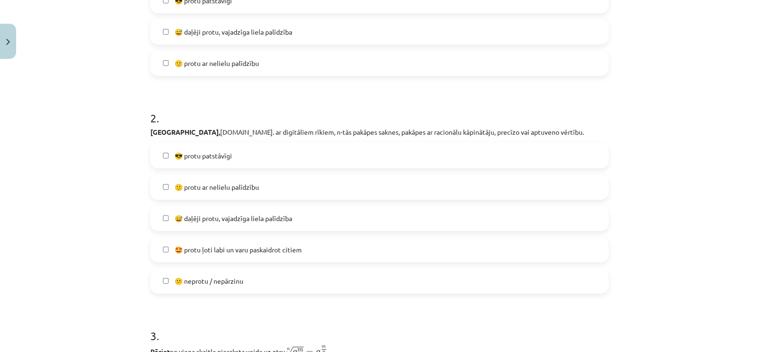
scroll to position [312, 0]
click at [212, 163] on label "😎 protu patstāvīgi" at bounding box center [379, 155] width 457 height 24
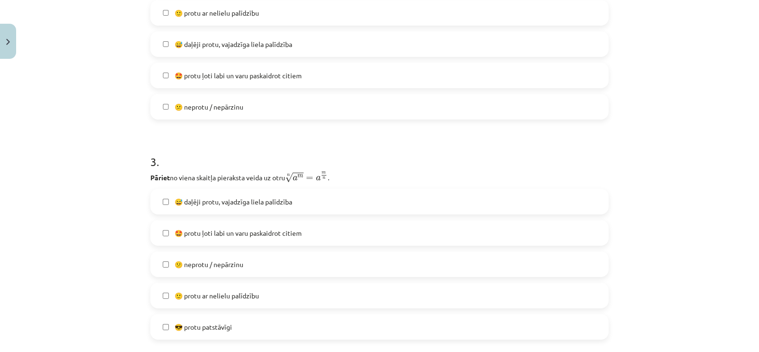
scroll to position [504, 0]
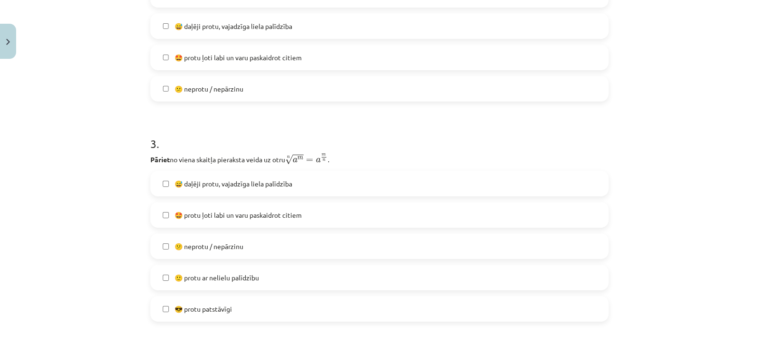
click at [208, 274] on span "🙂 protu ar nelielu palīdzību" at bounding box center [217, 278] width 84 height 10
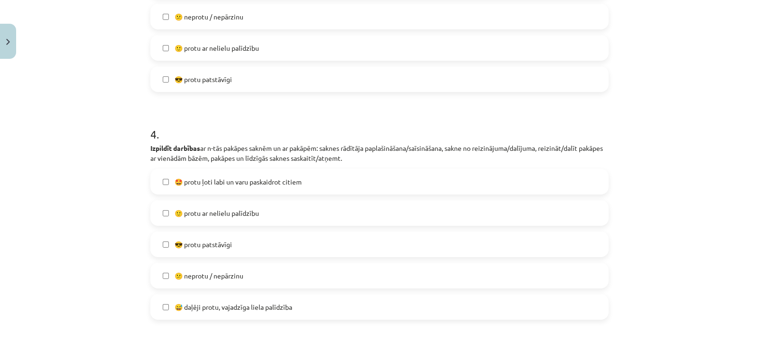
scroll to position [744, 0]
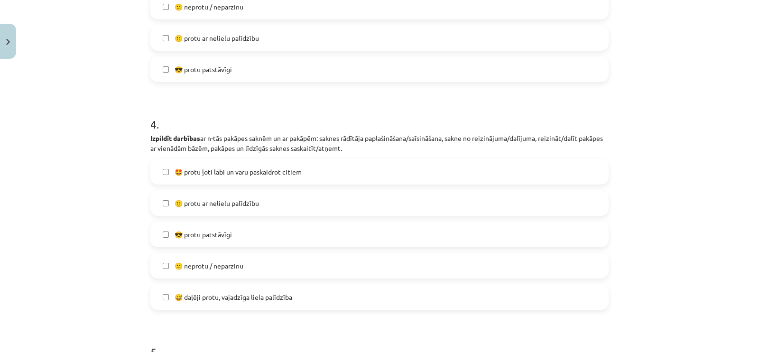
click at [229, 227] on label "😎 protu patstāvīgi" at bounding box center [379, 235] width 457 height 24
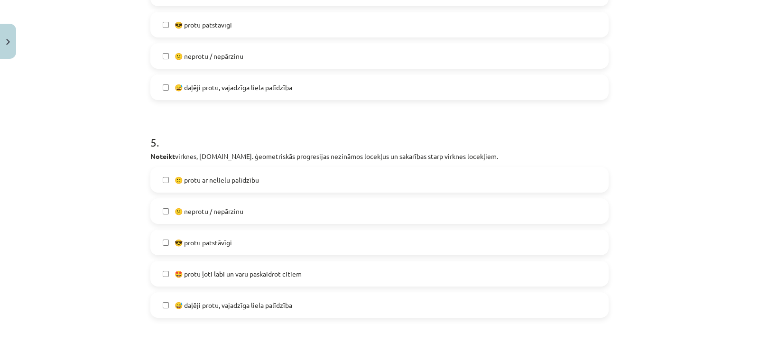
click at [220, 248] on label "😎 protu patstāvīgi" at bounding box center [379, 243] width 457 height 24
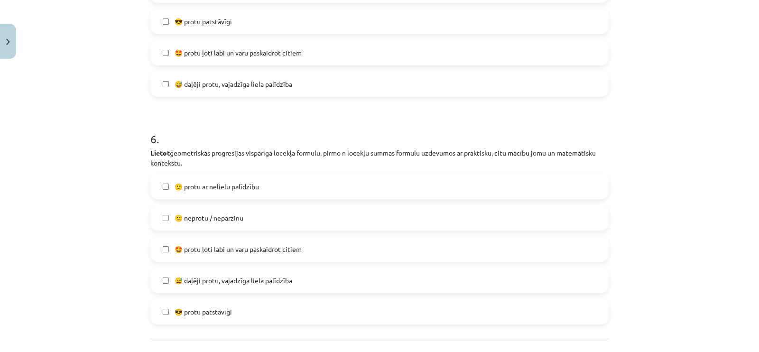
scroll to position [1181, 0]
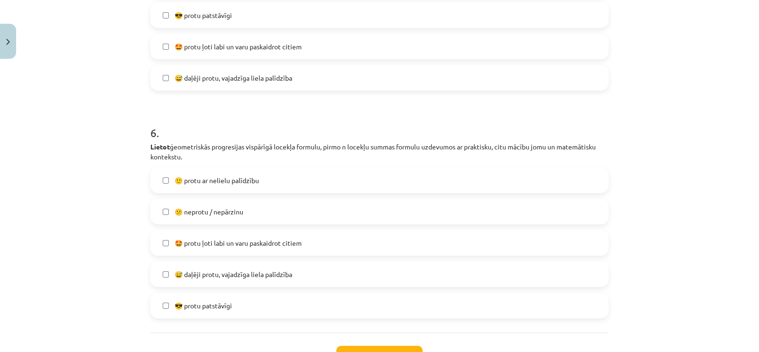
click at [260, 188] on label "🙂 protu ar nelielu palīdzību" at bounding box center [379, 180] width 457 height 24
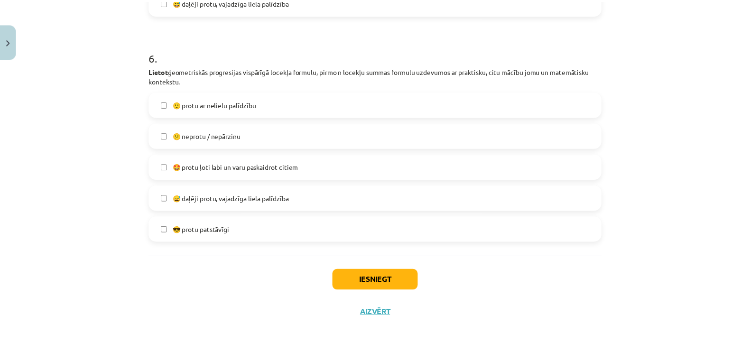
scroll to position [1257, 0]
click at [346, 274] on button "Iesniegt" at bounding box center [379, 280] width 86 height 21
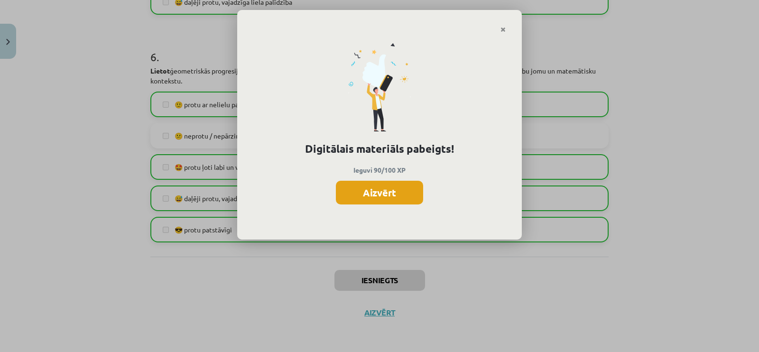
click at [389, 187] on button "Aizvērt" at bounding box center [379, 193] width 87 height 24
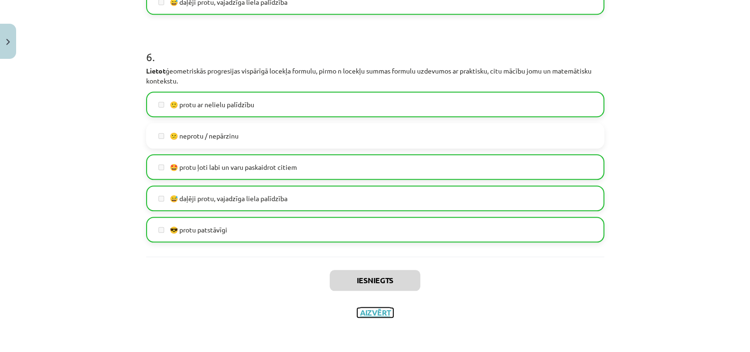
click at [375, 310] on button "Aizvērt" at bounding box center [375, 312] width 36 height 9
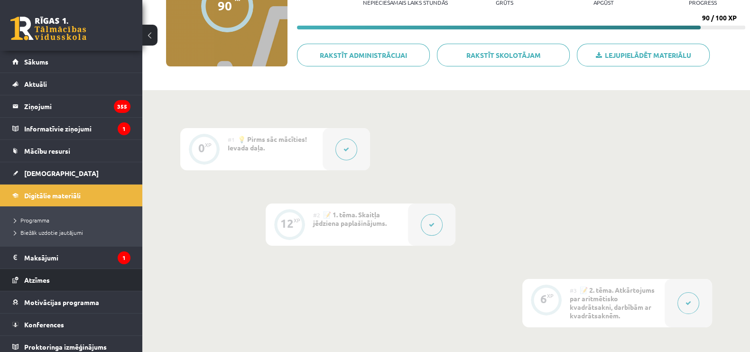
scroll to position [126, 0]
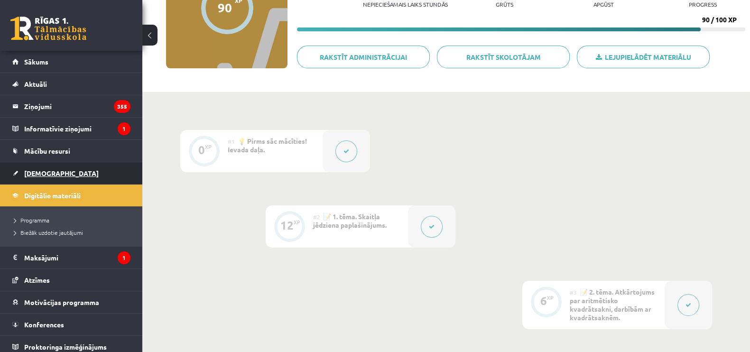
click at [36, 175] on span "[DEMOGRAPHIC_DATA]" at bounding box center [61, 173] width 75 height 9
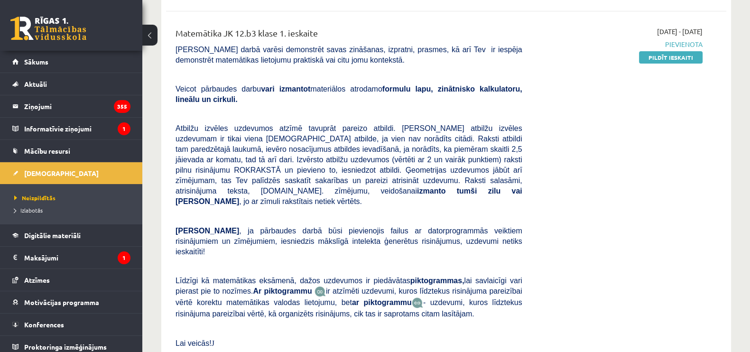
scroll to position [243, 0]
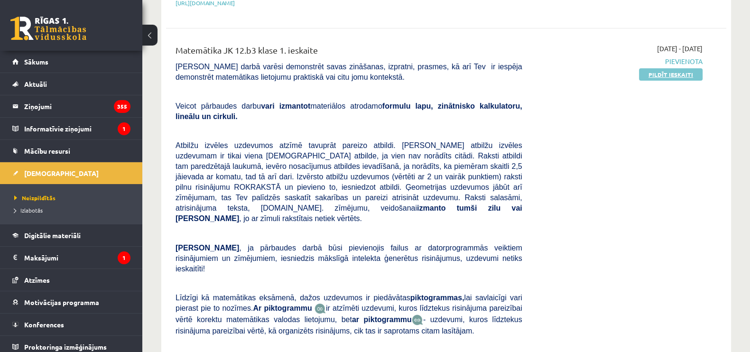
click at [645, 68] on link "Pildīt ieskaiti" at bounding box center [671, 74] width 64 height 12
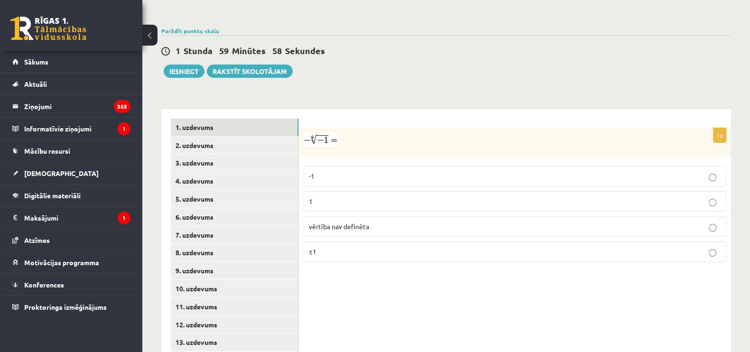
scroll to position [320, 0]
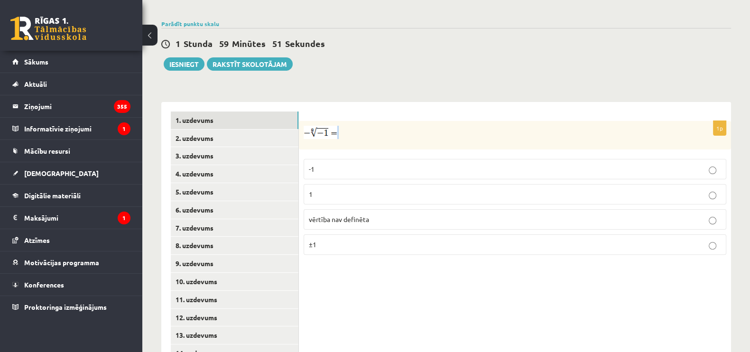
drag, startPoint x: 369, startPoint y: 111, endPoint x: 321, endPoint y: 110, distance: 48.4
click at [321, 126] on p at bounding box center [491, 132] width 375 height 13
click at [338, 215] on span "vērtība nav definēta" at bounding box center [339, 219] width 60 height 9
click at [270, 130] on link "2. uzdevums" at bounding box center [235, 139] width 128 height 18
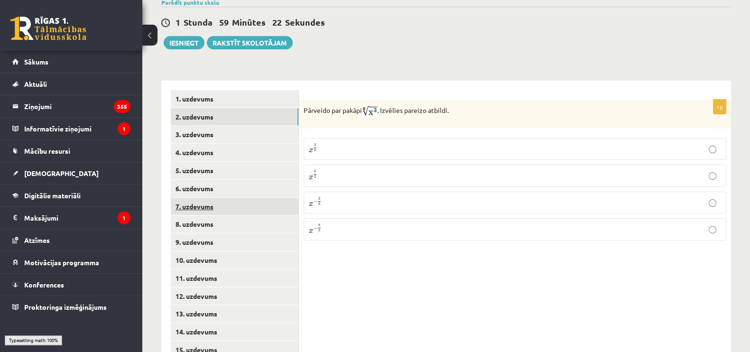
scroll to position [356, 0]
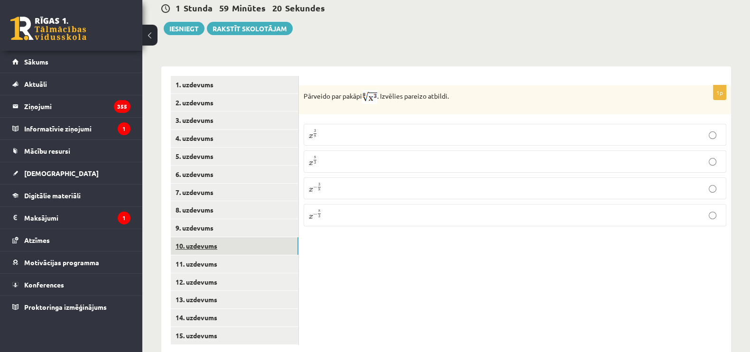
click at [247, 237] on link "10. uzdevums" at bounding box center [235, 246] width 128 height 18
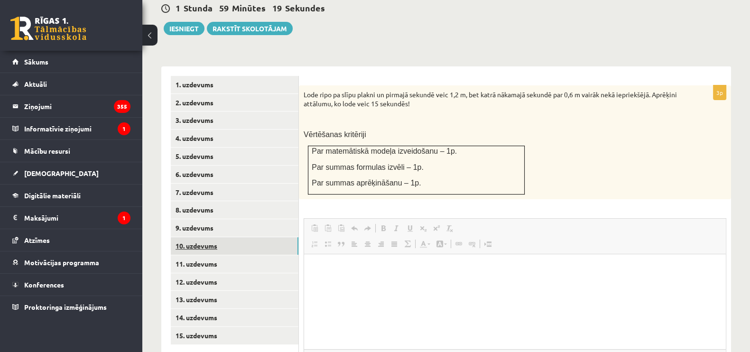
scroll to position [0, 0]
click at [233, 237] on link "10. uzdevums" at bounding box center [235, 246] width 128 height 18
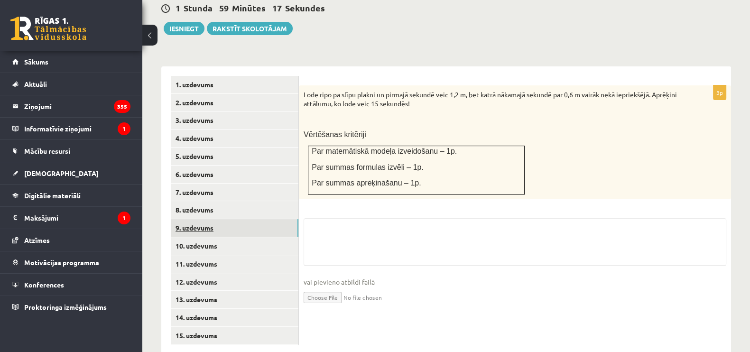
click at [239, 219] on link "9. uzdevums" at bounding box center [235, 228] width 128 height 18
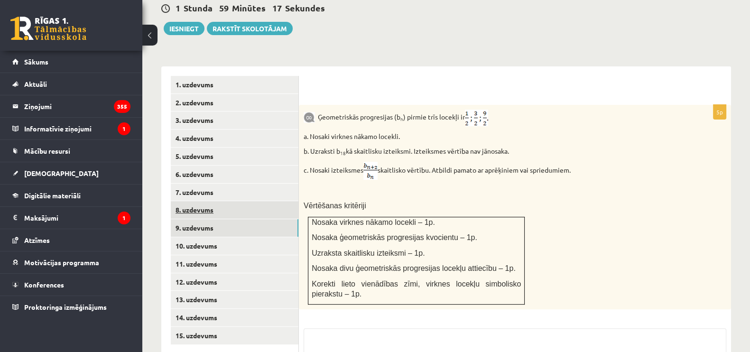
click at [247, 201] on link "8. uzdevums" at bounding box center [235, 210] width 128 height 18
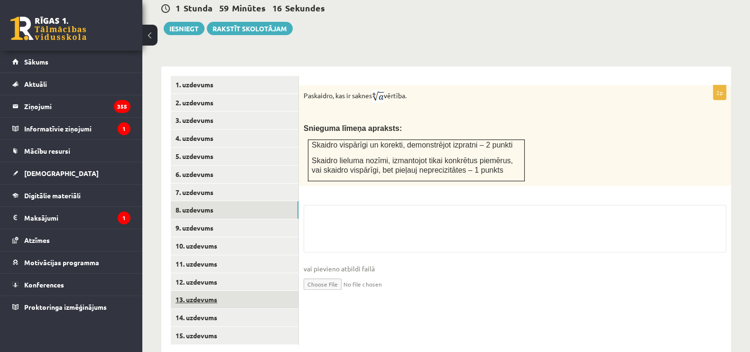
click at [240, 291] on link "13. uzdevums" at bounding box center [235, 300] width 128 height 18
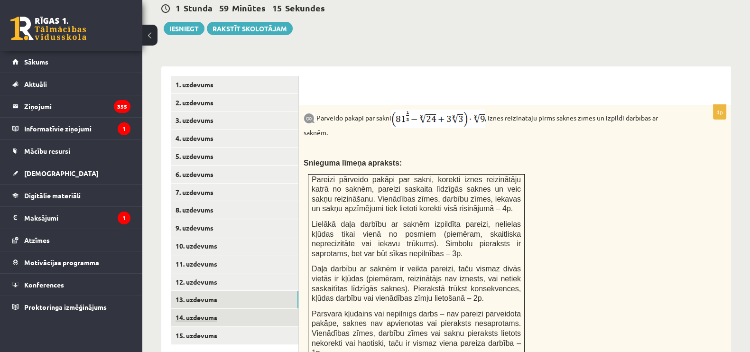
click at [241, 309] on link "14. uzdevums" at bounding box center [235, 318] width 128 height 18
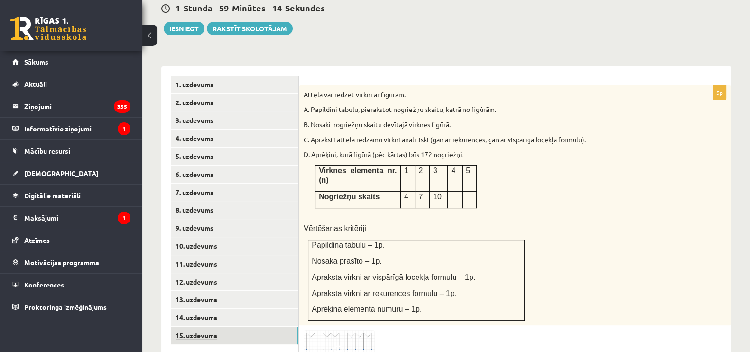
click at [238, 327] on link "15. uzdevums" at bounding box center [235, 336] width 128 height 18
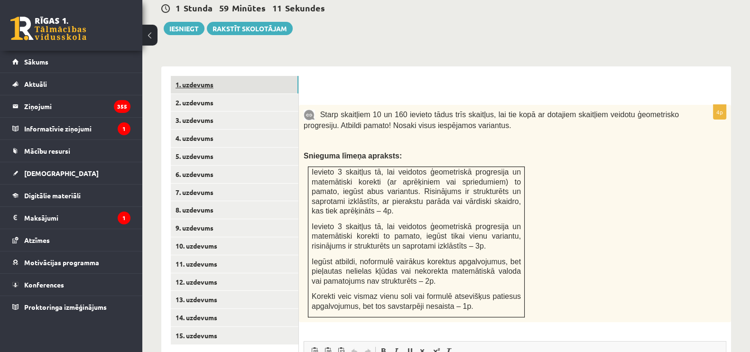
click at [259, 76] on link "1. uzdevums" at bounding box center [235, 85] width 128 height 18
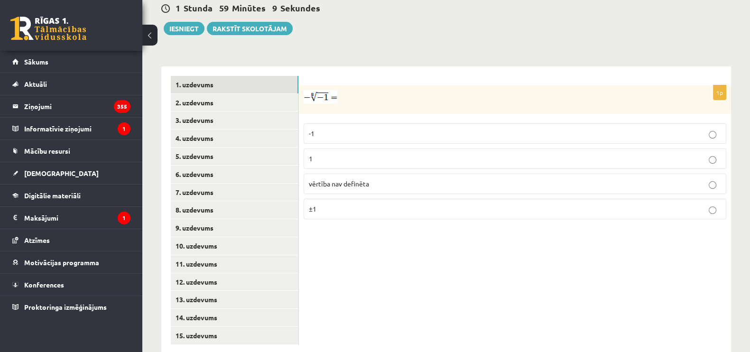
click at [265, 90] on ul "1. uzdevums 2. uzdevums 3. uzdevums 4. uzdevums 5. uzdevums 6. uzdevums 7. uzde…" at bounding box center [235, 210] width 128 height 269
click at [265, 94] on link "2. uzdevums" at bounding box center [235, 103] width 128 height 18
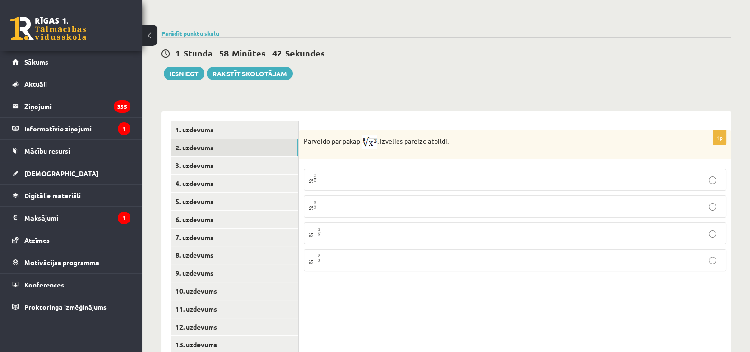
scroll to position [325, 0]
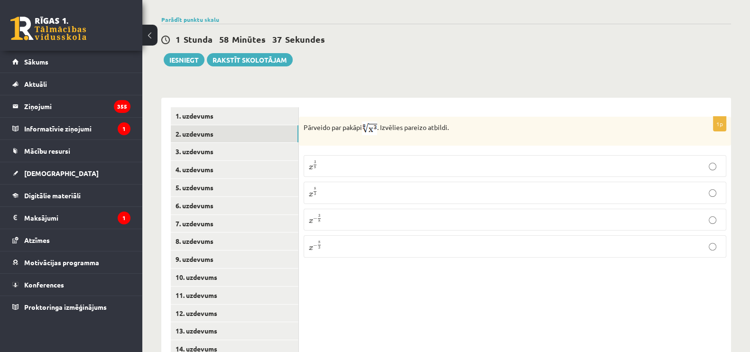
click at [359, 160] on p "x 3 8 x 3 8" at bounding box center [515, 165] width 412 height 11
drag, startPoint x: 304, startPoint y: 101, endPoint x: 455, endPoint y: 112, distance: 151.8
click at [455, 121] on p "Pārveido par pakāpi . Izvēlies pareizo atbildi." at bounding box center [491, 128] width 375 height 14
copy p "Pārveido par pakāpi . Izvēlies pareizo atbildi."
click at [377, 121] on img at bounding box center [369, 128] width 15 height 14
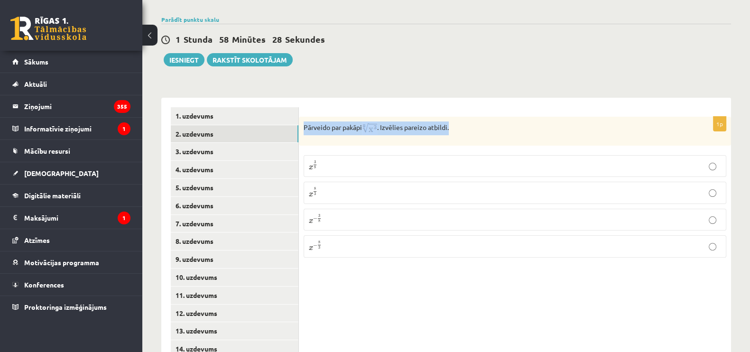
click at [377, 107] on form "1p Pārveido par pakāpi . Izvēlies pareizo atbildi. x 3 8 x 3 8 x 8 3 x 8 3 x − …" at bounding box center [514, 186] width 413 height 158
click at [435, 160] on p "x 3 8 x 3 8" at bounding box center [515, 165] width 412 height 11
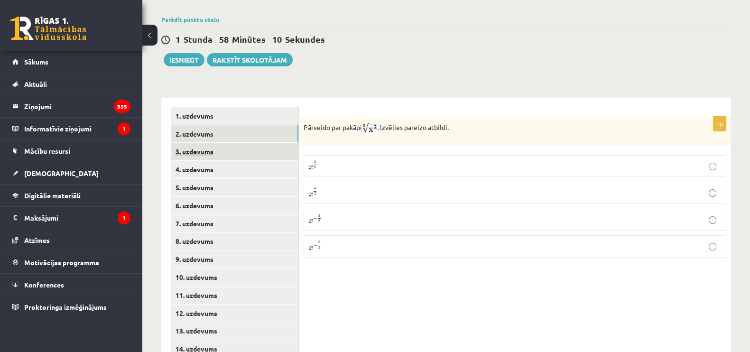
click at [252, 143] on link "3. uzdevums" at bounding box center [235, 152] width 128 height 18
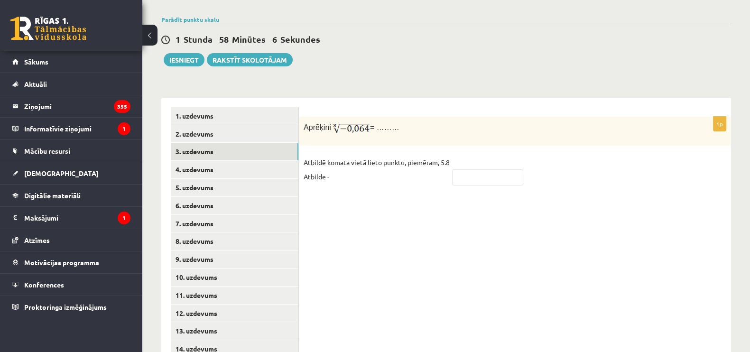
click at [339, 121] on img at bounding box center [351, 128] width 37 height 14
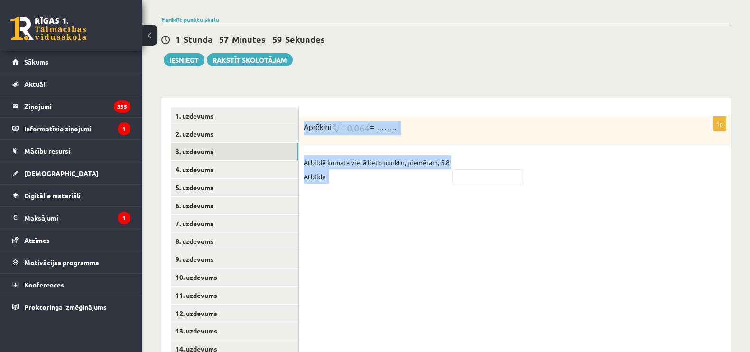
drag, startPoint x: 301, startPoint y: 103, endPoint x: 346, endPoint y: 159, distance: 72.3
click at [346, 159] on div "1p Aprēķini = ……… Atbildē komata vietā lieto punktu, piemēram, 5.8 Atbilde -" at bounding box center [515, 155] width 432 height 77
copy div "Aprēķini = ……… Atbildē komata vietā lieto punktu, piemēram, 5.8 Atbilde -"
click at [361, 117] on div "Aprēķini = ………" at bounding box center [515, 131] width 432 height 29
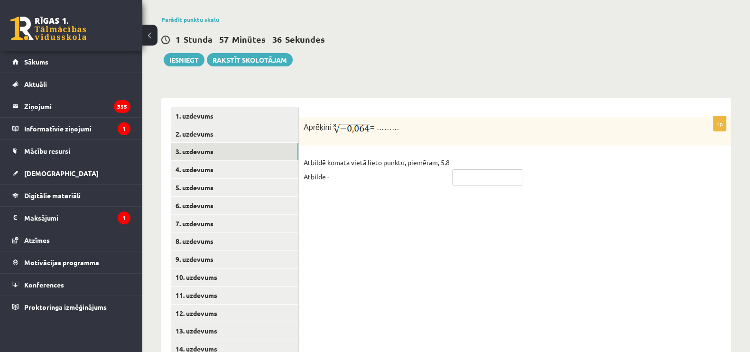
click at [476, 169] on input "text" at bounding box center [487, 177] width 71 height 16
type input "*"
type input "***"
click at [263, 161] on link "4. uzdevums" at bounding box center [235, 170] width 128 height 18
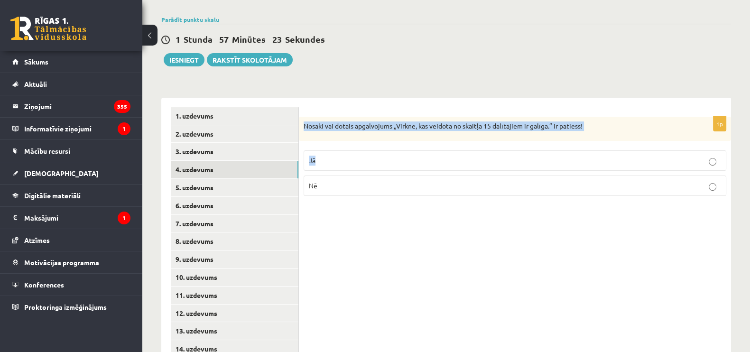
drag, startPoint x: 305, startPoint y: 103, endPoint x: 607, endPoint y: 121, distance: 302.8
click at [607, 121] on div "1p Nosaki vai dotais apgalvojums „Virkne, kas veidota no skaitļa 15 dalītājiem …" at bounding box center [515, 160] width 432 height 87
click at [553, 117] on div "Nosaki vai dotais apgalvojums „Virkne, kas veidota no skaitļa 15 dalītājiem ir …" at bounding box center [515, 129] width 432 height 25
drag, startPoint x: 601, startPoint y: 109, endPoint x: 303, endPoint y: 99, distance: 298.2
click at [303, 117] on div "Nosaki vai dotais apgalvojums „Virkne, kas veidota no skaitļa 15 dalītājiem ir …" at bounding box center [515, 129] width 432 height 25
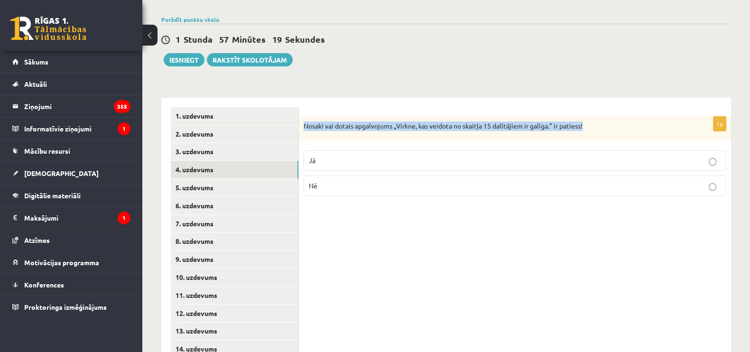
copy p "Nosaki vai dotais apgalvojums „Virkne, kas veidota no skaitļa 15 dalītājiem ir …"
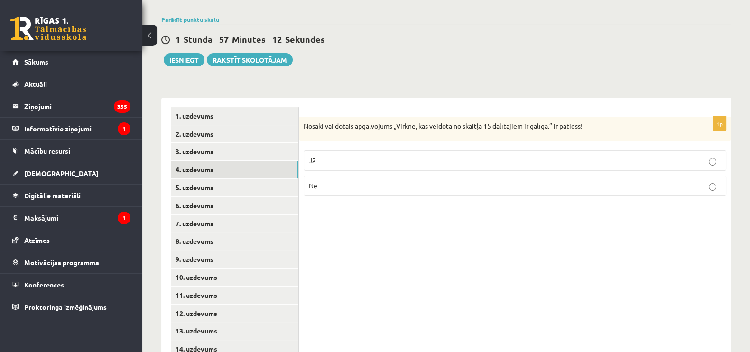
click at [346, 156] on p "Jā" at bounding box center [515, 161] width 412 height 10
click at [254, 179] on link "5. uzdevums" at bounding box center [235, 188] width 128 height 18
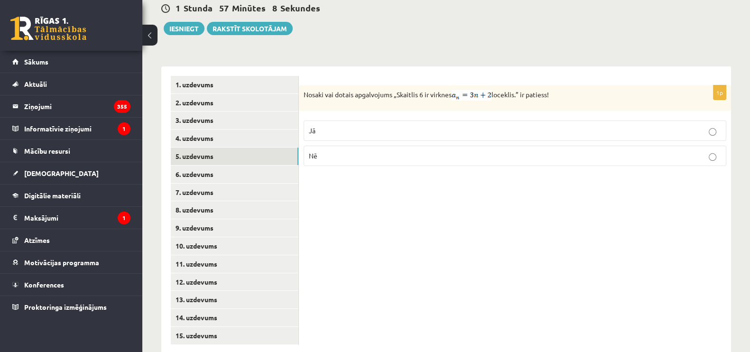
scroll to position [354, 0]
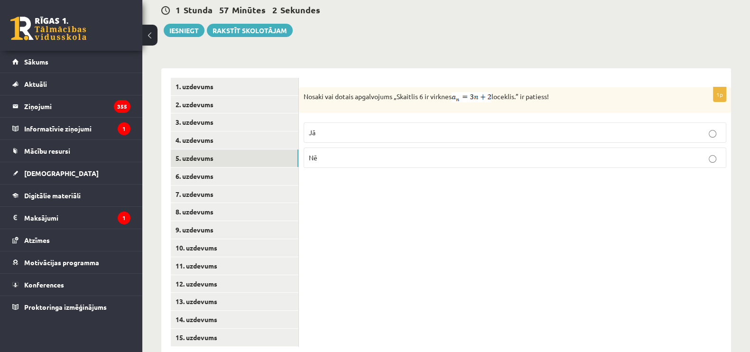
drag, startPoint x: 302, startPoint y: 74, endPoint x: 560, endPoint y: 84, distance: 258.4
click at [560, 87] on div "Nosaki vai dotais apgalvojums „Skaitlis 6 ir virknes loceklis.” ir patiess!" at bounding box center [515, 100] width 432 height 26
copy p "Nosaki vai dotais apgalvojums „Skaitlis 6 ir virknes loceklis.” ir patiess!"
click at [498, 89] on div "Nosaki vai dotais apgalvojums „Skaitlis 6 ir virknes loceklis.” ir patiess!" at bounding box center [515, 100] width 432 height 26
click at [337, 153] on p "Nē" at bounding box center [515, 158] width 412 height 10
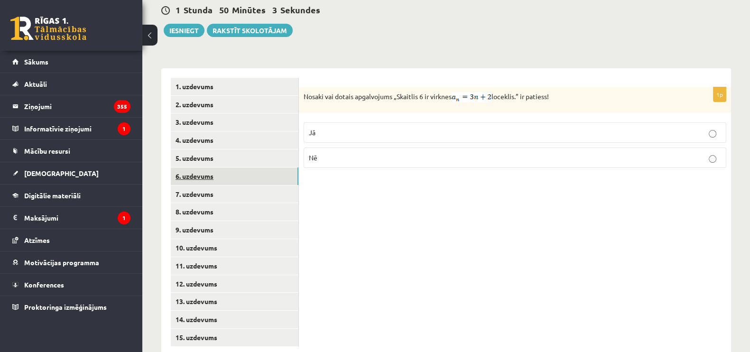
click at [254, 168] on link "6. uzdevums" at bounding box center [235, 177] width 128 height 18
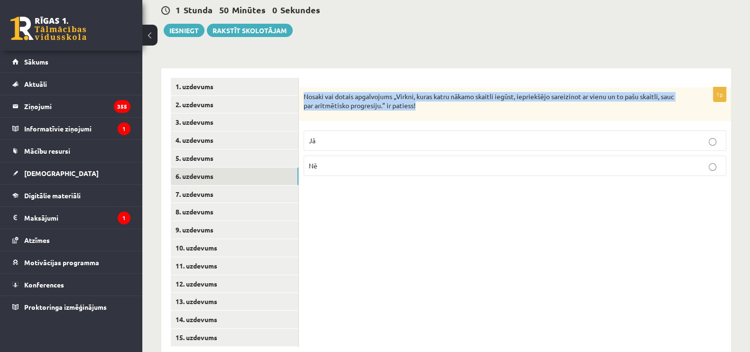
drag, startPoint x: 334, startPoint y: 81, endPoint x: 446, endPoint y: 93, distance: 112.6
click at [446, 93] on div "Nosaki vai dotais apgalvojums „Virkni, kuras katru nākamo skaitli iegūst, iepri…" at bounding box center [515, 104] width 432 height 34
copy p "Nosaki vai dotais apgalvojums „Virkni, kuras katru nākamo skaitli iegūst, iepri…"
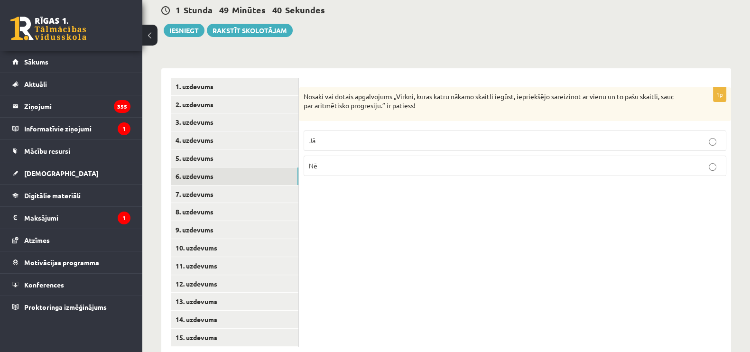
click at [331, 161] on p "Nē" at bounding box center [515, 166] width 412 height 10
click at [258, 186] on link "7. uzdevums" at bounding box center [235, 195] width 128 height 18
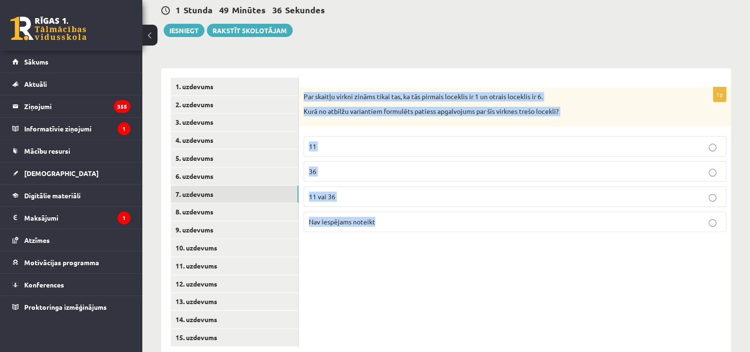
drag, startPoint x: 331, startPoint y: 93, endPoint x: 453, endPoint y: 204, distance: 165.3
click at [453, 204] on div "1p Par skaitļu virkni zināms tikai tas, ka tās pirmais loceklis ir 1 un otrais …" at bounding box center [515, 163] width 432 height 152
copy div "Par skaitļu virkni zināms tikai tas, ka tās pirmais loceklis ir 1 un otrais loc…"
click at [353, 227] on div "1p Par skaitļu virkni zināms tikai tas, ka tās pirmais loceklis ir 1 un otrais …" at bounding box center [515, 212] width 432 height 288
click at [383, 217] on p "Nav iespējams noteikt" at bounding box center [515, 222] width 412 height 10
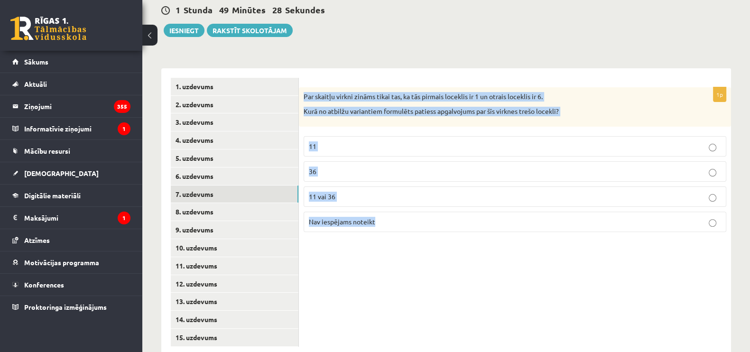
click at [391, 227] on div "1p Par skaitļu virkni zināms tikai tas, ka tās pirmais loceklis ir 1 un otrais …" at bounding box center [515, 212] width 432 height 288
click at [241, 203] on link "8. uzdevums" at bounding box center [235, 212] width 128 height 18
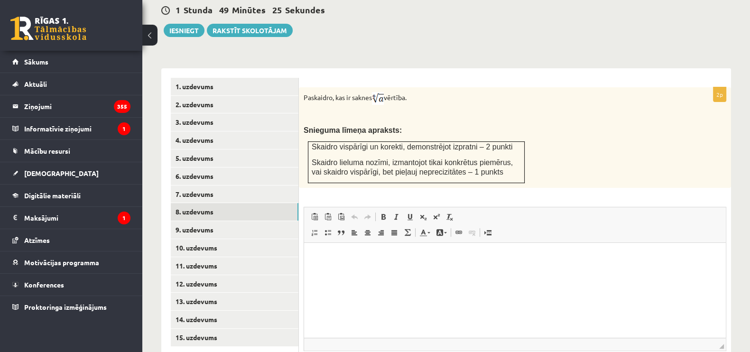
scroll to position [0, 0]
click at [250, 186] on link "7. uzdevums" at bounding box center [235, 195] width 128 height 18
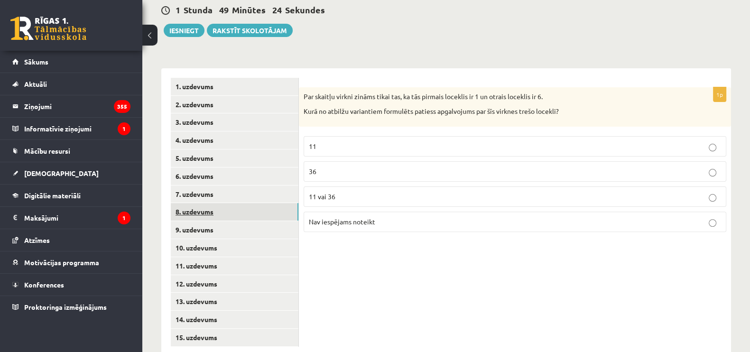
click at [249, 203] on link "8. uzdevums" at bounding box center [235, 212] width 128 height 18
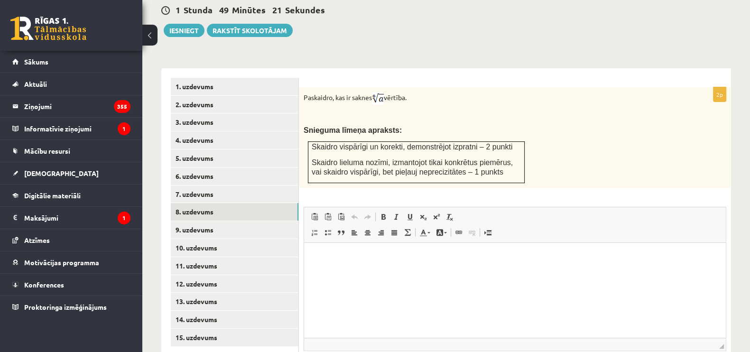
drag, startPoint x: 302, startPoint y: 76, endPoint x: 421, endPoint y: 77, distance: 119.1
click at [421, 87] on div "Paskaidro, kas ir saknes vērtība. Snieguma līmeņa apraksts: Skaidro vispārīgi u…" at bounding box center [515, 137] width 432 height 101
copy p "Paskaidro, kas ir saknes vērtība."
click at [376, 92] on p "Paskaidro, kas ir saknes vērtība." at bounding box center [491, 98] width 375 height 13
click at [326, 259] on p "Editor, wiswyg-editor-user-answer-47433774890500" at bounding box center [515, 257] width 403 height 10
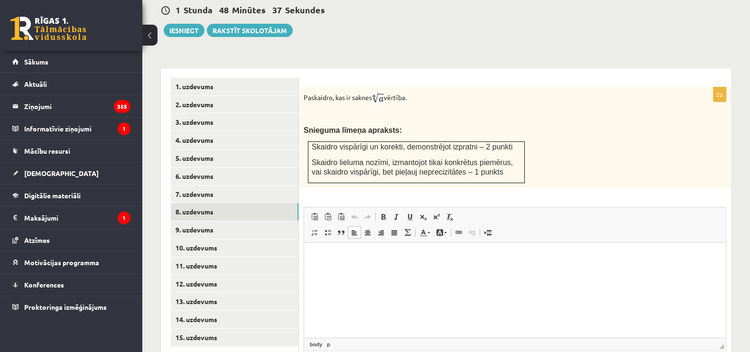
paste body "Editor, wiswyg-editor-user-answer-47433774890500"
click at [349, 256] on p "**********" at bounding box center [515, 266] width 403 height 29
click at [313, 274] on html "**********" at bounding box center [515, 267] width 422 height 48
drag, startPoint x: 514, startPoint y: 255, endPoint x: 423, endPoint y: 255, distance: 90.6
click at [423, 255] on p "**********" at bounding box center [515, 257] width 403 height 10
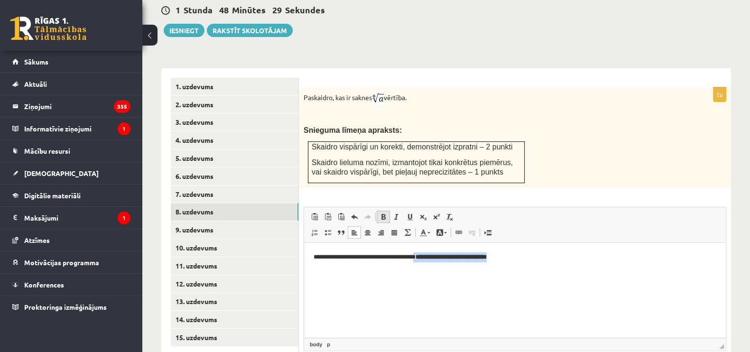
click at [387, 213] on span at bounding box center [384, 217] width 8 height 8
click at [508, 255] on p "**********" at bounding box center [515, 257] width 403 height 10
click at [504, 261] on p "**********" at bounding box center [515, 257] width 403 height 10
drag, startPoint x: 459, startPoint y: 255, endPoint x: 302, endPoint y: 254, distance: 157.6
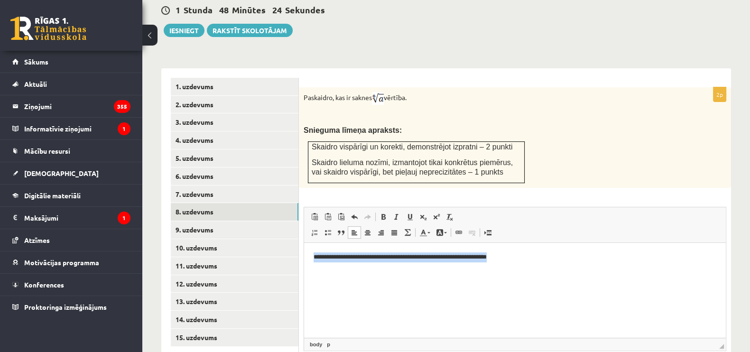
click at [304, 254] on html "**********" at bounding box center [515, 257] width 422 height 29
click at [420, 229] on span at bounding box center [424, 233] width 8 height 8
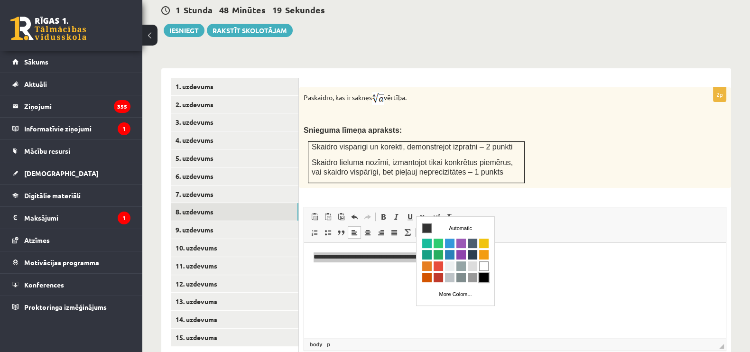
drag, startPoint x: 479, startPoint y: 280, endPoint x: 592, endPoint y: 275, distance: 113.1
click at [479, 280] on span "Colors" at bounding box center [483, 277] width 9 height 9
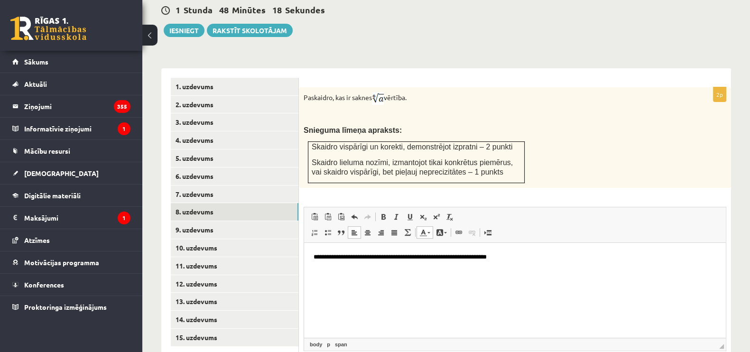
click at [425, 229] on span at bounding box center [424, 233] width 8 height 8
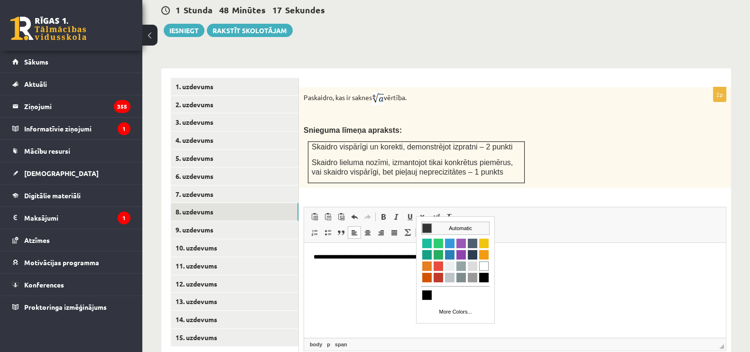
click at [440, 227] on td "Automatic" at bounding box center [455, 228] width 67 height 12
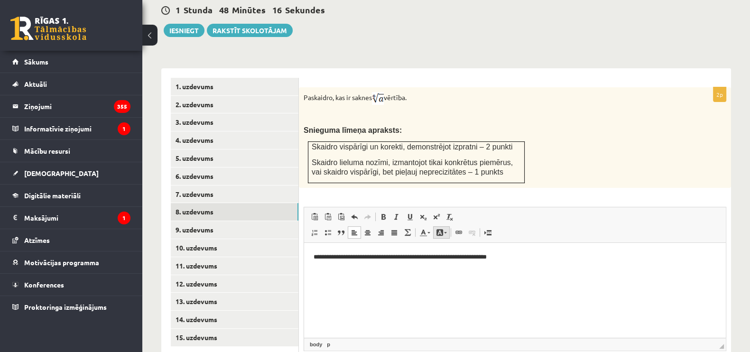
click at [439, 226] on link "Background Color" at bounding box center [441, 232] width 17 height 12
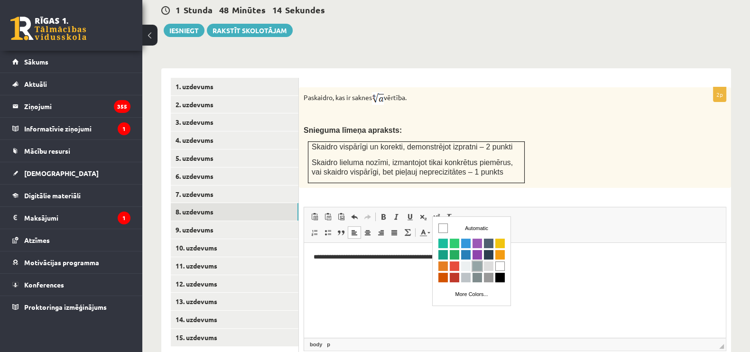
drag, startPoint x: 481, startPoint y: 264, endPoint x: 602, endPoint y: 253, distance: 121.5
click at [481, 264] on span "Colors" at bounding box center [477, 265] width 9 height 9
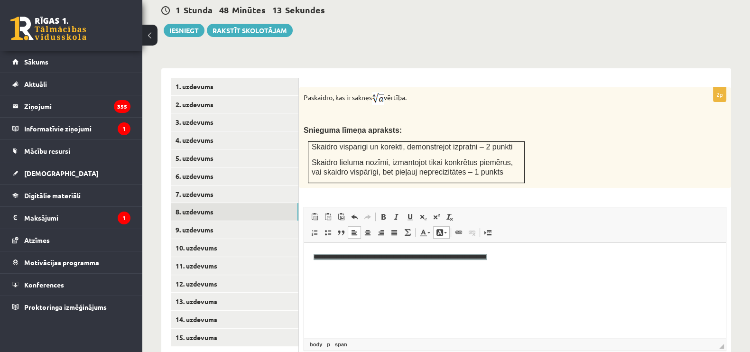
click at [439, 229] on span at bounding box center [440, 233] width 8 height 8
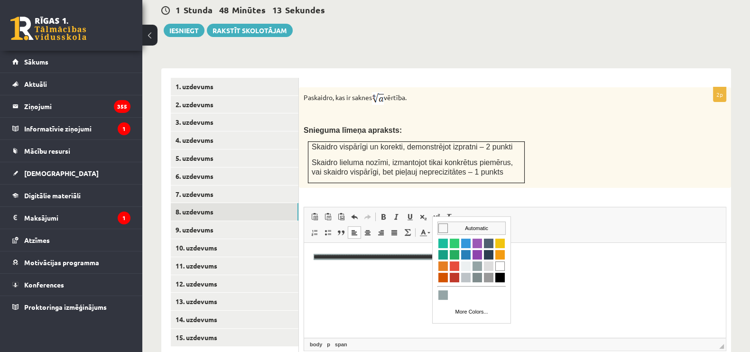
click at [455, 225] on td "Automatic" at bounding box center [471, 228] width 67 height 12
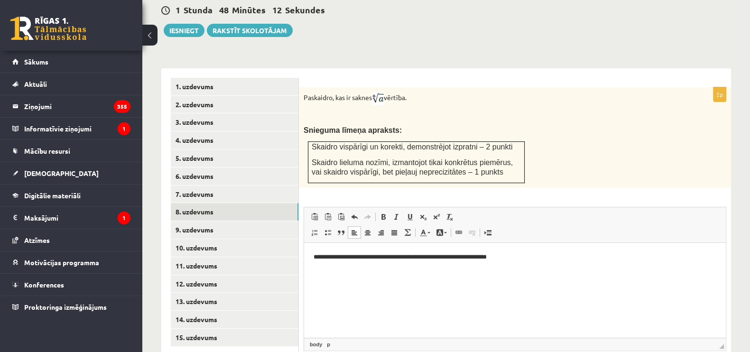
click at [513, 261] on p "**********" at bounding box center [515, 257] width 403 height 10
click at [508, 260] on p "**********" at bounding box center [515, 257] width 403 height 10
click at [502, 271] on html "**********" at bounding box center [515, 257] width 422 height 29
click at [473, 266] on html "**********" at bounding box center [515, 257] width 422 height 29
drag, startPoint x: 473, startPoint y: 266, endPoint x: 468, endPoint y: 282, distance: 17.0
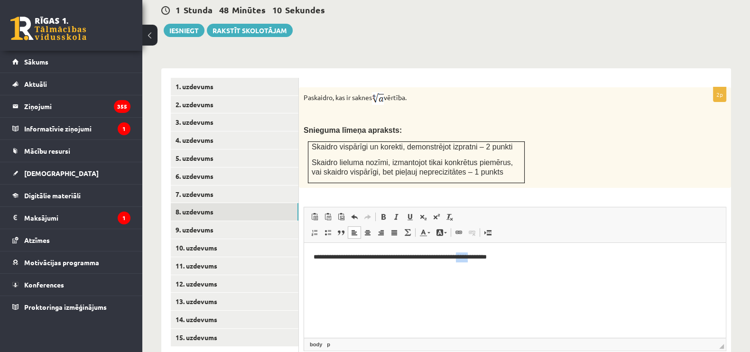
click at [470, 271] on html "**********" at bounding box center [515, 257] width 422 height 29
click at [506, 260] on p "**********" at bounding box center [515, 257] width 403 height 10
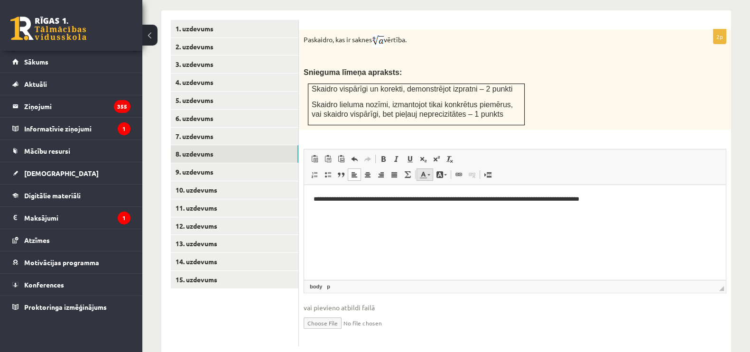
scroll to position [413, 0]
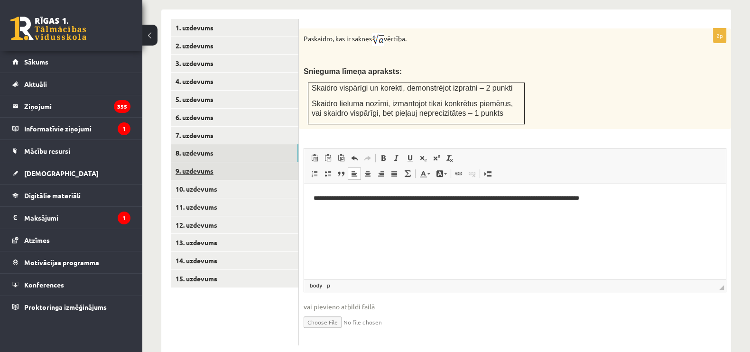
click at [264, 162] on link "9. uzdevums" at bounding box center [235, 171] width 128 height 18
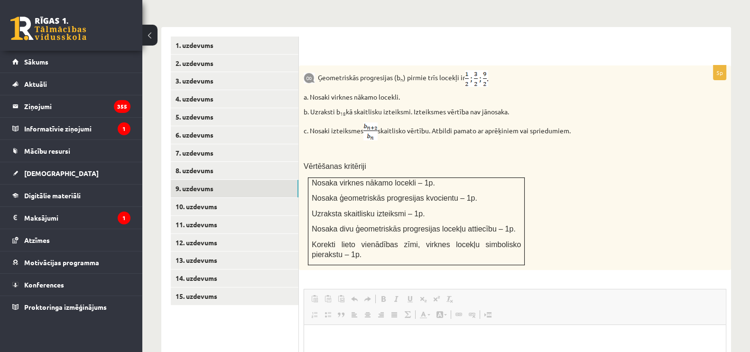
scroll to position [0, 0]
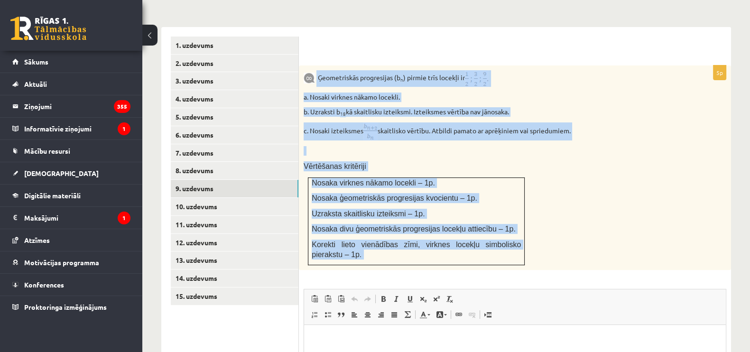
drag, startPoint x: 316, startPoint y: 54, endPoint x: 530, endPoint y: 255, distance: 293.5
click at [530, 255] on div "5p Ģeometriskās progresijas (b n ) pirmie trīs locekļi ir a. Nosaki virknes nāk…" at bounding box center [515, 275] width 432 height 421
copy div "Ģeometriskās progresijas (b n ) pirmie trīs locekļi ir a. Nosaki virknes nākamo…"
click at [532, 93] on p "a. Nosaki virknes nākamo locekli." at bounding box center [491, 97] width 375 height 9
click at [546, 93] on p "a. Nosaki virknes nākamo locekli." at bounding box center [491, 97] width 375 height 9
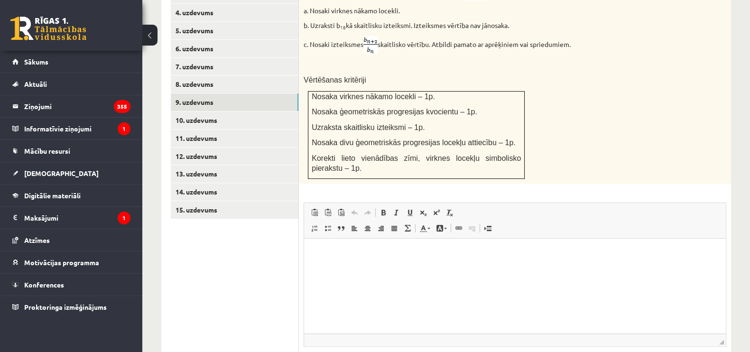
scroll to position [536, 0]
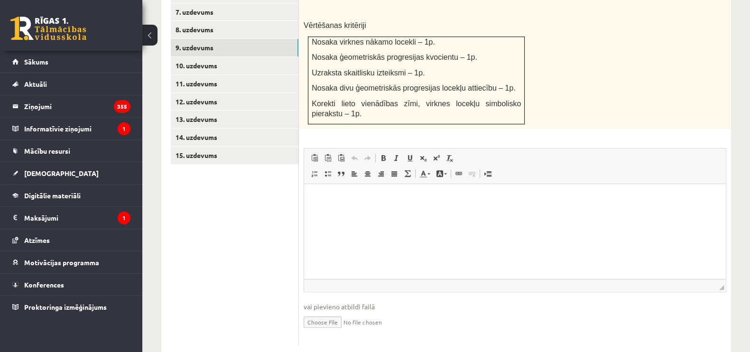
click at [332, 312] on input "file" at bounding box center [515, 321] width 423 height 19
type input "**********"
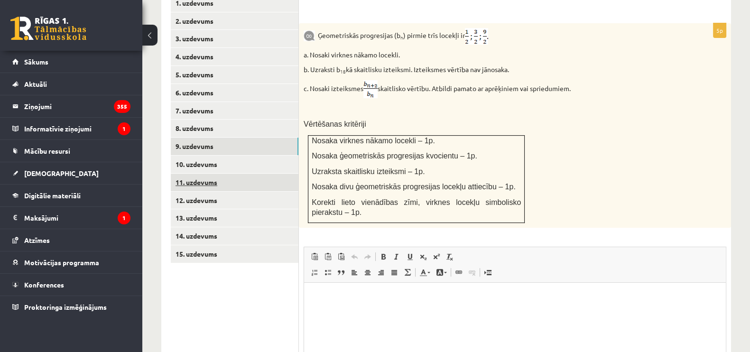
scroll to position [429, 0]
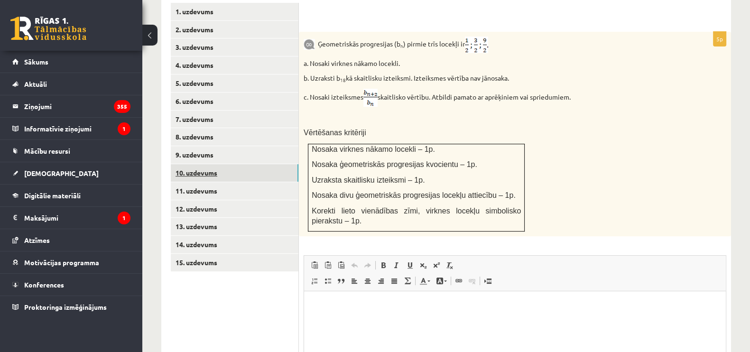
click at [235, 164] on link "10. uzdevums" at bounding box center [235, 173] width 128 height 18
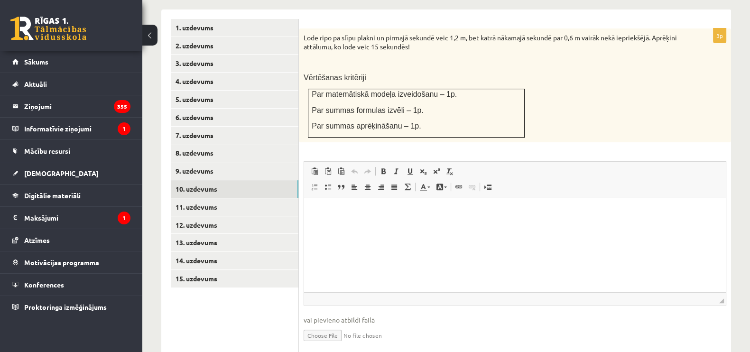
scroll to position [409, 0]
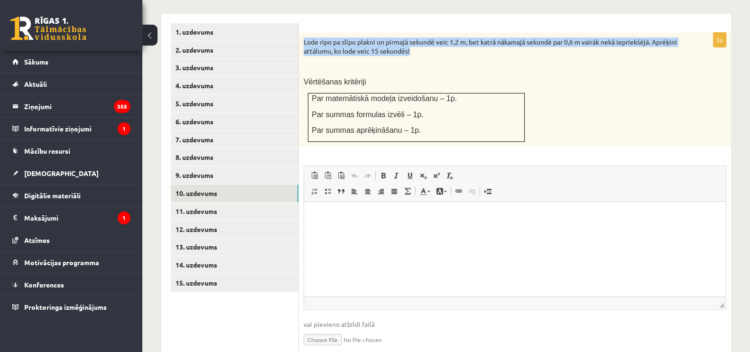
drag, startPoint x: 302, startPoint y: 22, endPoint x: 448, endPoint y: 32, distance: 146.5
click at [448, 33] on div "Lode ripo pa slīpu plakni un pirmajā sekundē veic 1,2 m, bet katrā nākamajā sek…" at bounding box center [515, 90] width 432 height 114
copy p "Lode ripo pa slīpu plakni un pirmajā sekundē veic 1,2 m, bet katrā nākamajā sek…"
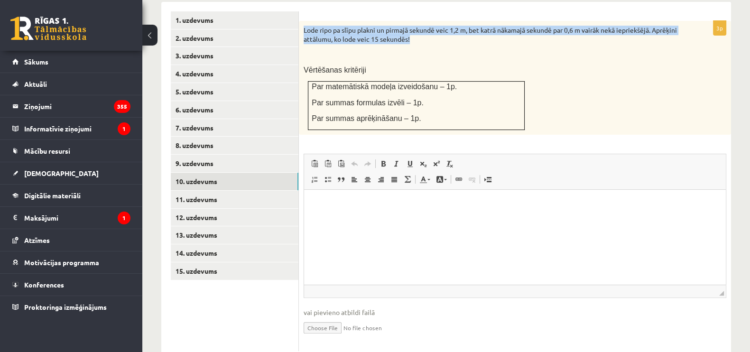
scroll to position [427, 0]
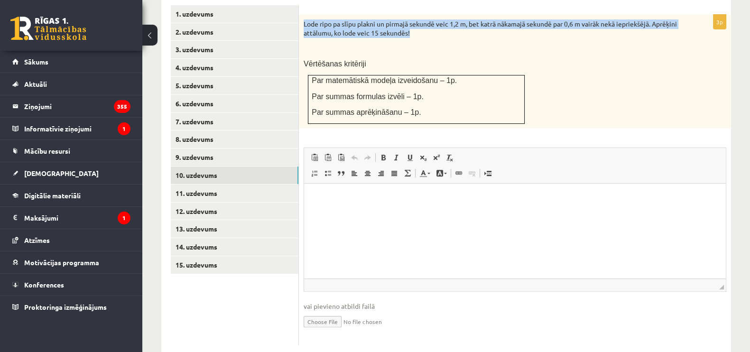
click at [327, 311] on input "file" at bounding box center [515, 320] width 423 height 19
type input "**********"
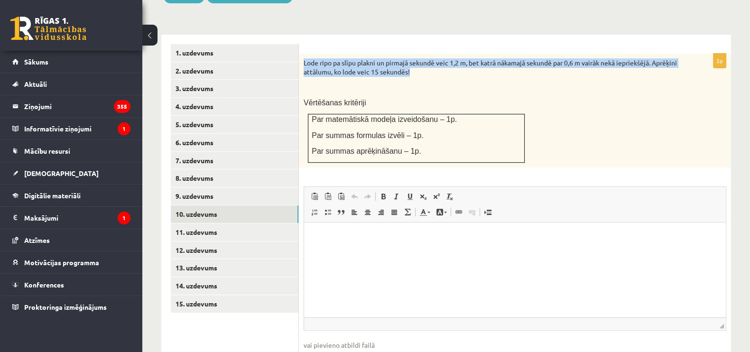
scroll to position [387, 0]
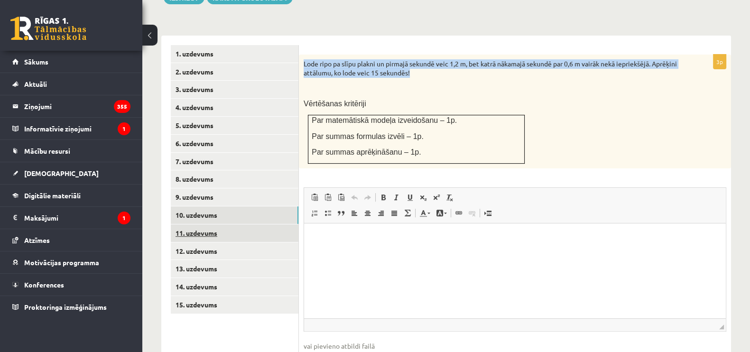
click at [240, 224] on link "11. uzdevums" at bounding box center [235, 233] width 128 height 18
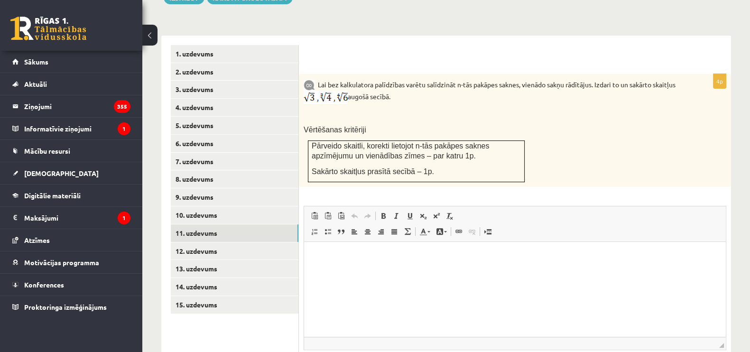
scroll to position [0, 0]
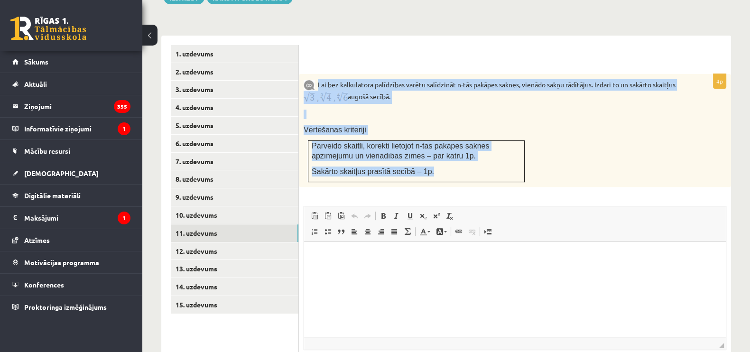
drag, startPoint x: 318, startPoint y: 60, endPoint x: 447, endPoint y: 153, distance: 159.4
click at [447, 153] on div "Lai bez kalkulatora palīdzības varētu salīdzināt n-tās pakāpes saknes, vienādo …" at bounding box center [515, 130] width 432 height 113
copy div "Lai bez kalkulatora palīdzības varētu salīdzināt n-tās pakāpes saknes, vienādo …"
click at [475, 110] on p at bounding box center [491, 114] width 375 height 9
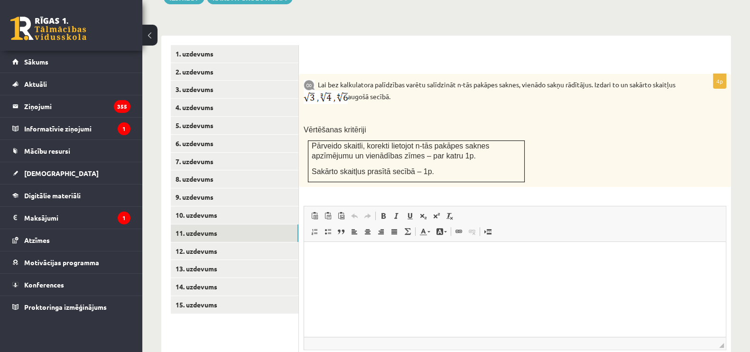
scroll to position [445, 0]
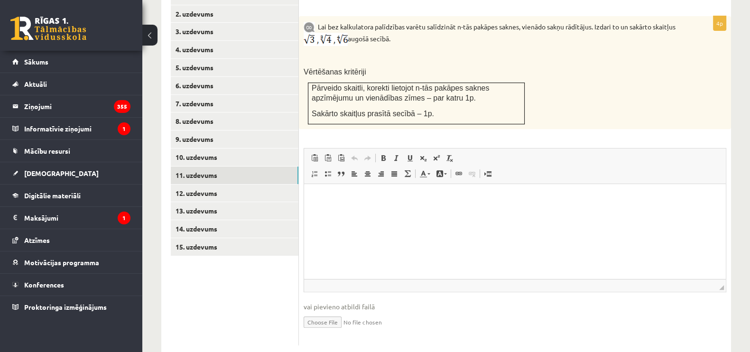
click at [324, 312] on input "file" at bounding box center [515, 321] width 423 height 19
type input "**********"
click at [270, 185] on link "12. uzdevums" at bounding box center [235, 194] width 128 height 18
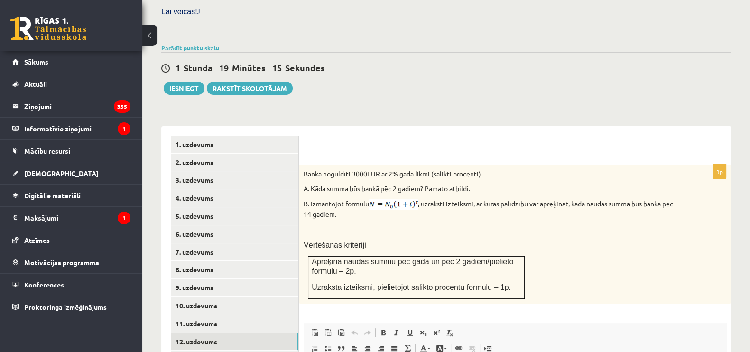
scroll to position [271, 0]
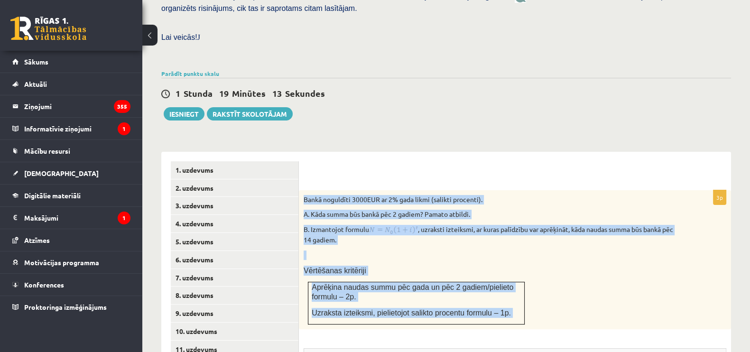
drag, startPoint x: 304, startPoint y: 175, endPoint x: 501, endPoint y: 317, distance: 243.0
click at [413, 225] on p "B. Izmantojot formulu , uzraksti izteiksmi, ar kuras palīdzību var aprēķināt, k…" at bounding box center [491, 235] width 375 height 20
click at [395, 243] on div "Bankā noguldīti 3000EUR ar 2% gada likmi (salikti procenti). A. Kāda summa būs …" at bounding box center [515, 259] width 432 height 139
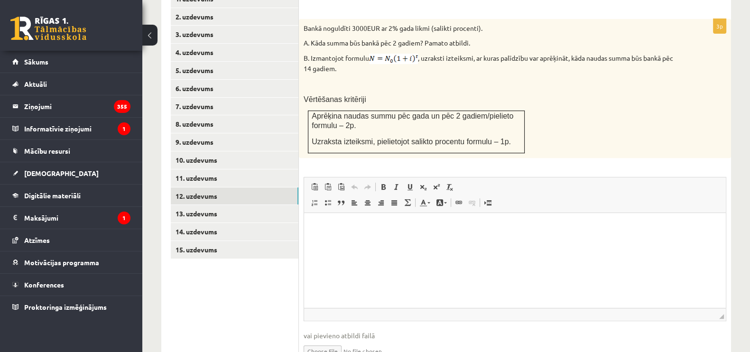
scroll to position [452, 0]
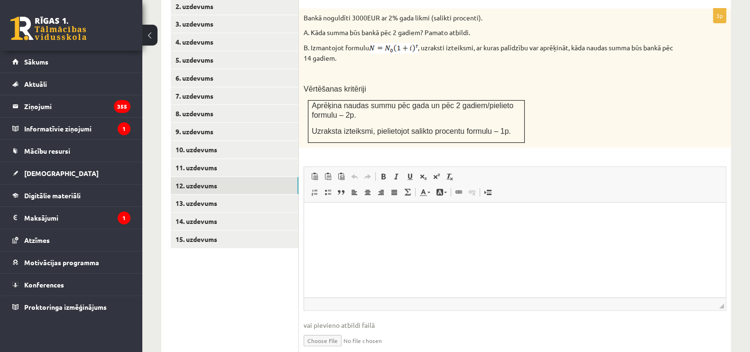
click at [277, 279] on ul "1. uzdevums 2. uzdevums 3. uzdevums 4. uzdevums 5. uzdevums 6. uzdevums 7. uzde…" at bounding box center [235, 172] width 128 height 384
click at [332, 330] on input "file" at bounding box center [515, 339] width 423 height 19
type input "**********"
click at [269, 195] on link "13. uzdevums" at bounding box center [235, 204] width 128 height 18
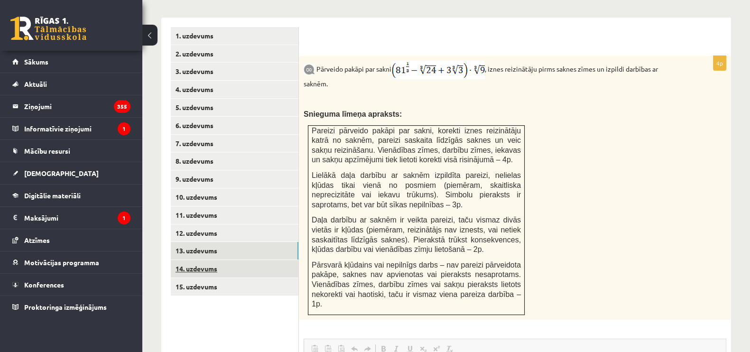
scroll to position [0, 0]
click at [264, 260] on link "14. uzdevums" at bounding box center [235, 269] width 128 height 18
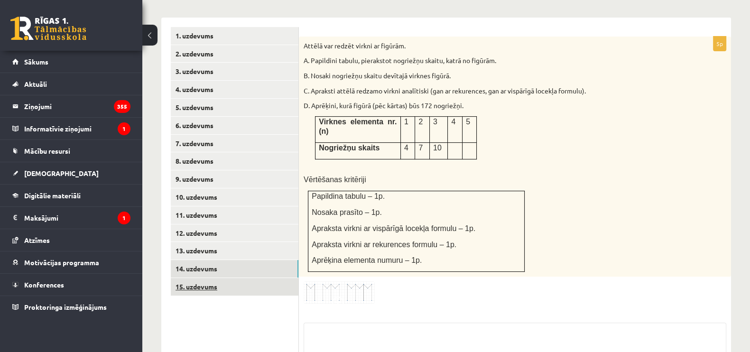
click at [251, 278] on link "15. uzdevums" at bounding box center [235, 287] width 128 height 18
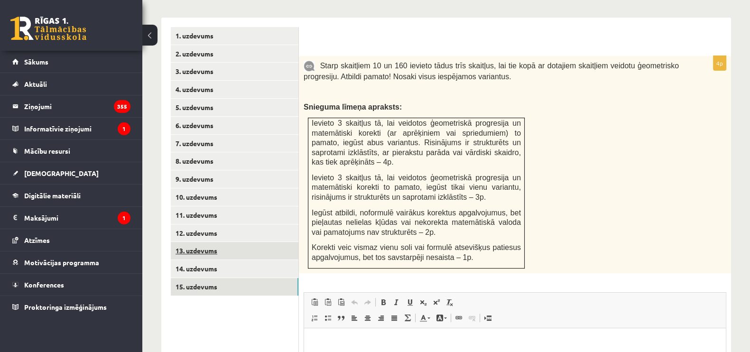
click at [263, 242] on link "13. uzdevums" at bounding box center [235, 251] width 128 height 18
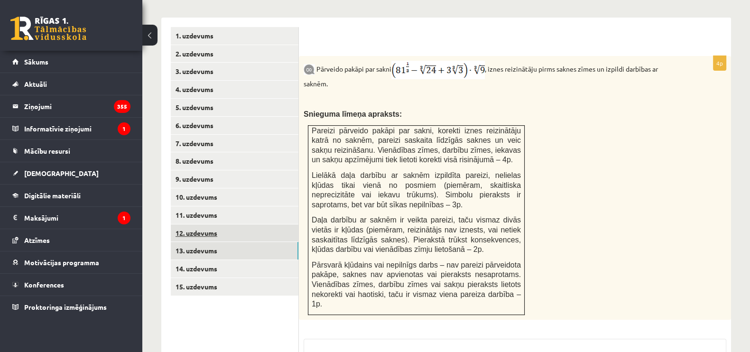
click at [262, 224] on link "12. uzdevums" at bounding box center [235, 233] width 128 height 18
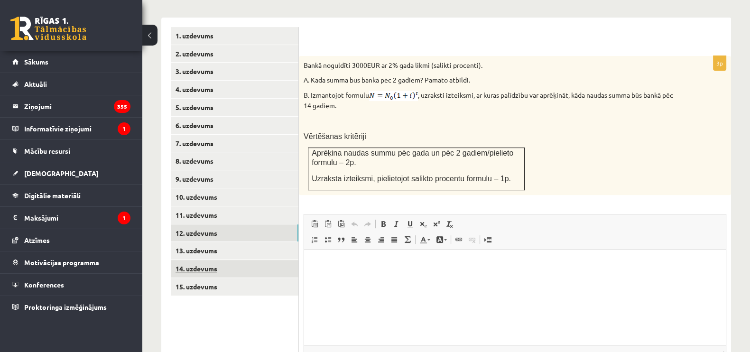
click at [240, 260] on link "14. uzdevums" at bounding box center [235, 269] width 128 height 18
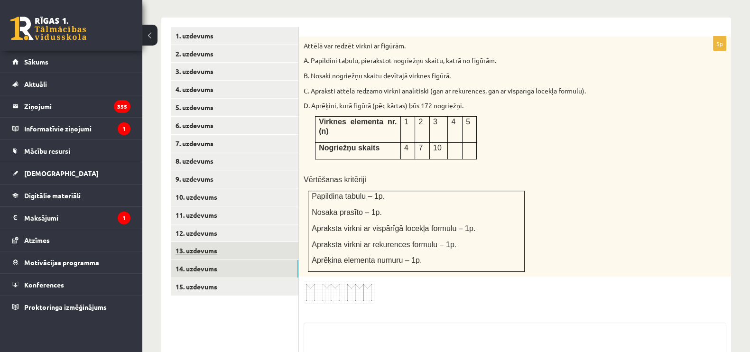
click at [242, 242] on link "13. uzdevums" at bounding box center [235, 251] width 128 height 18
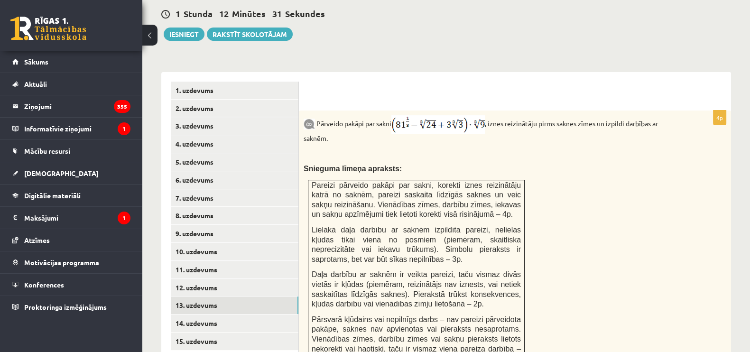
scroll to position [355, 0]
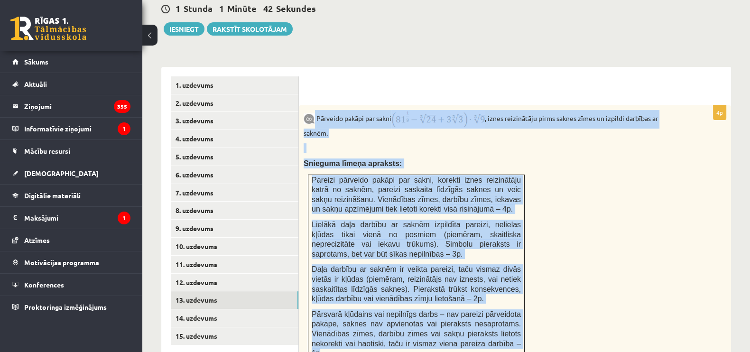
drag, startPoint x: 316, startPoint y: 97, endPoint x: 505, endPoint y: 325, distance: 296.2
click at [505, 325] on div "Pārveido pakāpi par sakni , iznes reizinātāju pirms saknes zīmes un izpildi dar…" at bounding box center [515, 237] width 432 height 264
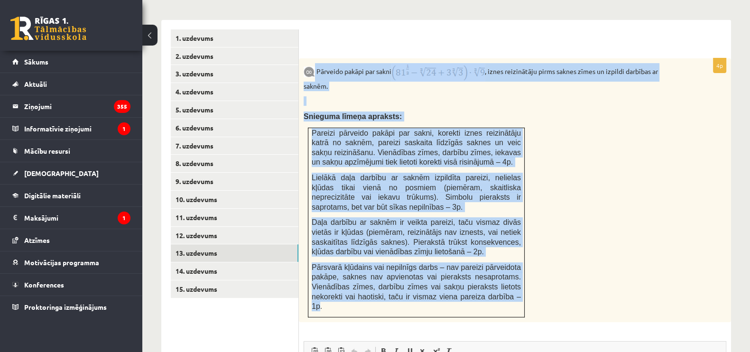
scroll to position [405, 0]
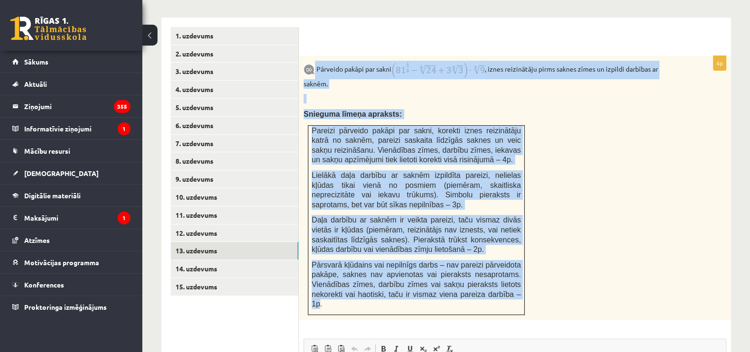
click at [448, 98] on div "Pārveido pakāpi par sakni , iznes reizinātāju pirms saknes zīmes un izpildi dar…" at bounding box center [515, 188] width 432 height 264
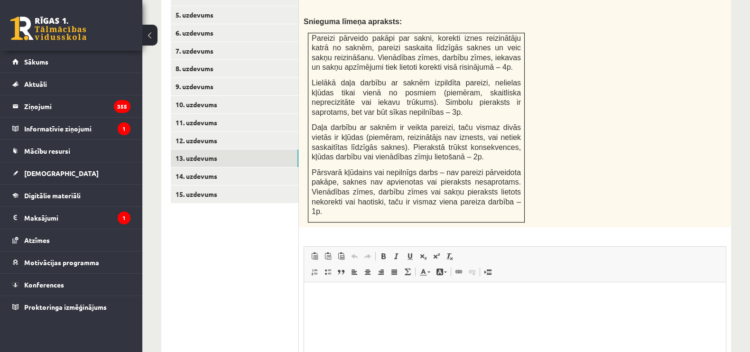
scroll to position [586, 0]
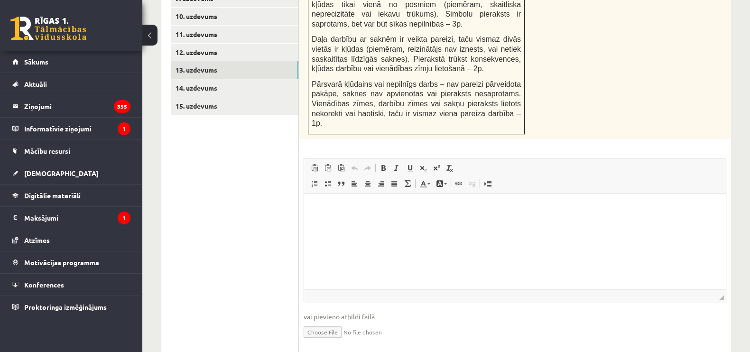
click at [324, 322] on input "file" at bounding box center [515, 331] width 423 height 19
type input "**********"
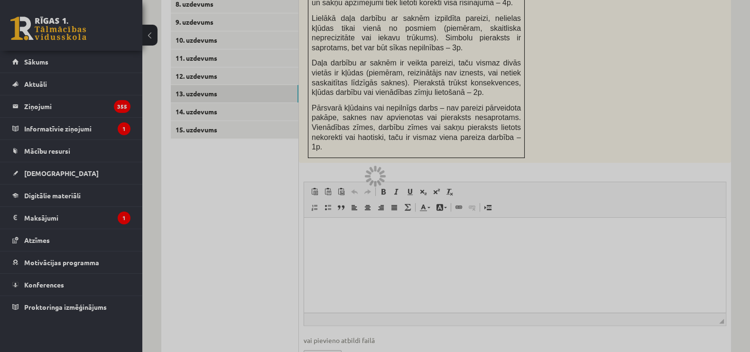
scroll to position [560, 0]
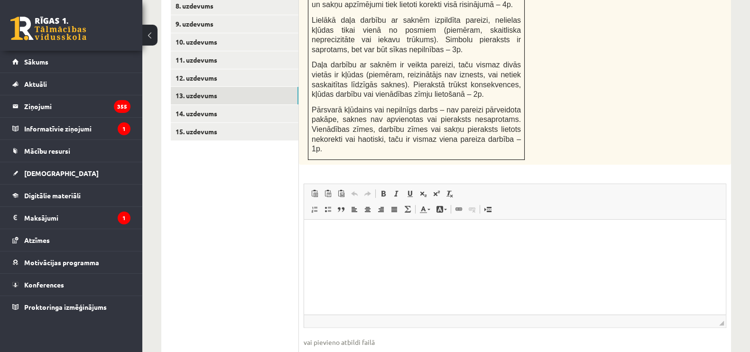
click at [261, 105] on link "14. uzdevums" at bounding box center [235, 114] width 128 height 18
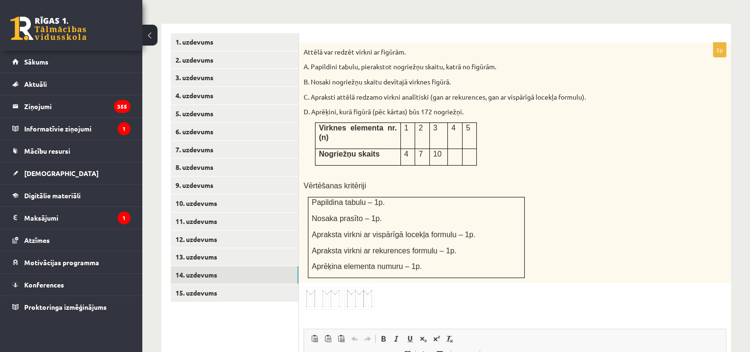
scroll to position [398, 0]
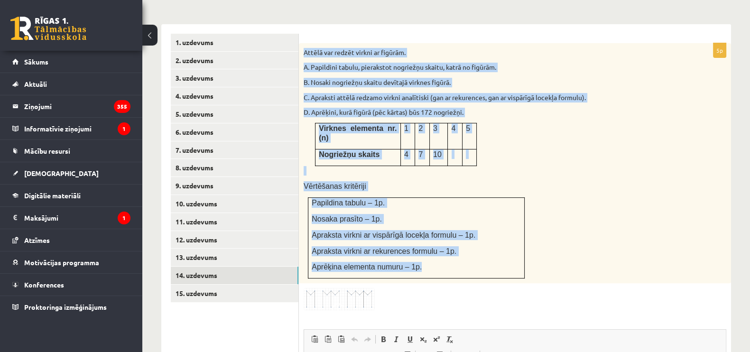
drag, startPoint x: 304, startPoint y: 31, endPoint x: 446, endPoint y: 236, distance: 248.9
click at [446, 236] on div "Attēlā var redzēt virkni ar figūrām. A. Papildini tabulu, pierakstot nogriežņu …" at bounding box center [515, 163] width 432 height 241
click at [425, 166] on p at bounding box center [491, 170] width 375 height 9
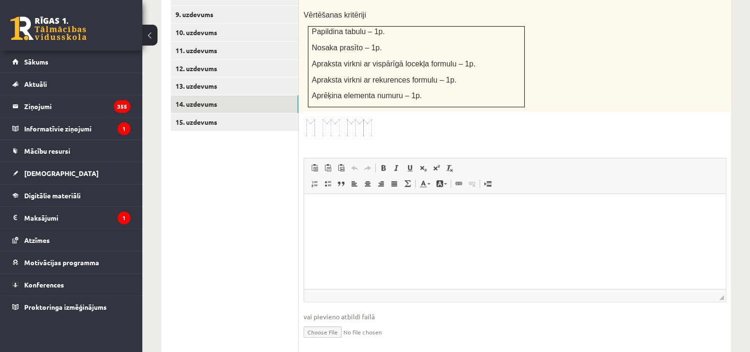
scroll to position [570, 0]
click at [320, 322] on input "file" at bounding box center [515, 331] width 423 height 19
type input "**********"
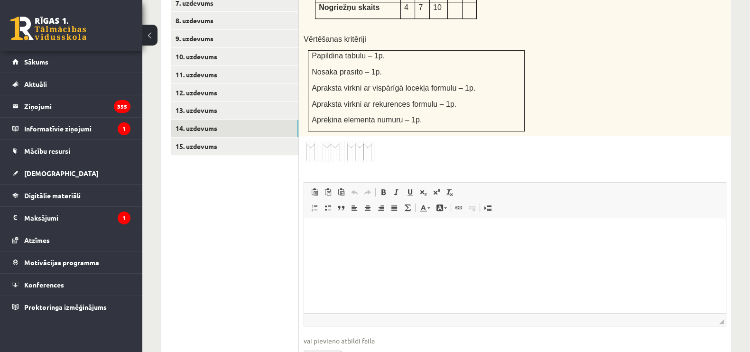
scroll to position [540, 0]
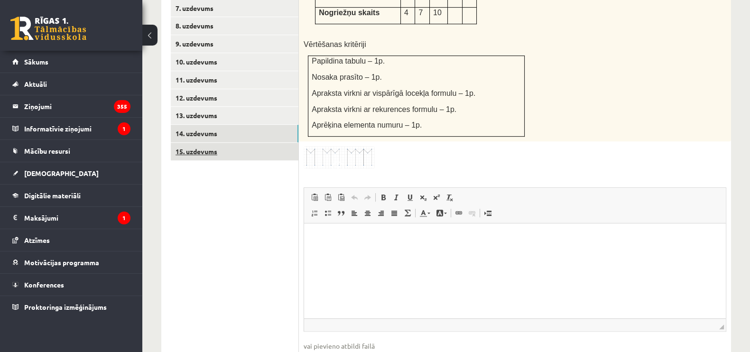
click at [272, 143] on link "15. uzdevums" at bounding box center [235, 152] width 128 height 18
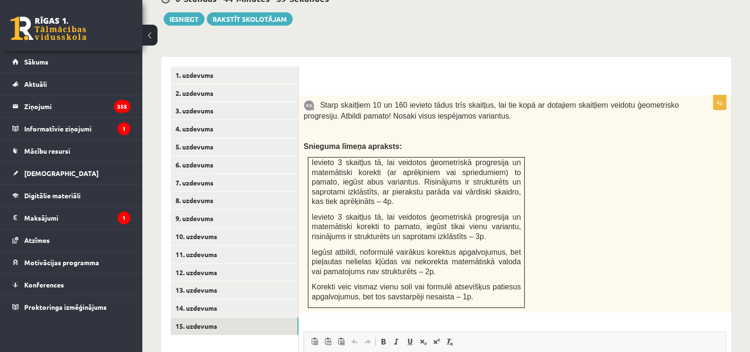
scroll to position [0, 0]
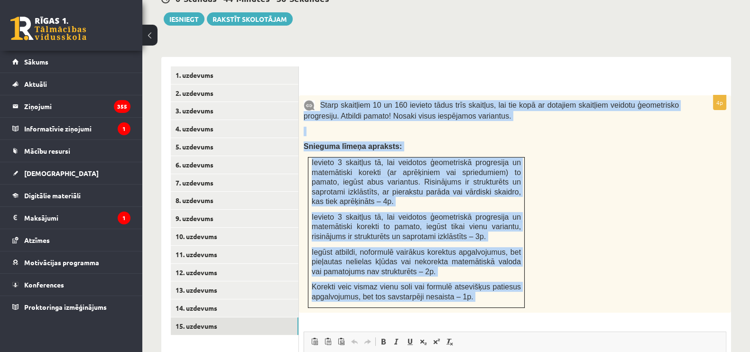
drag, startPoint x: 319, startPoint y: 84, endPoint x: 479, endPoint y: 308, distance: 275.0
click at [479, 308] on div "4p Starp skaitļiem 10 un 160 ievieto tādus trīs skaitļus, lai tie kopā ar dotaj…" at bounding box center [515, 312] width 432 height 434
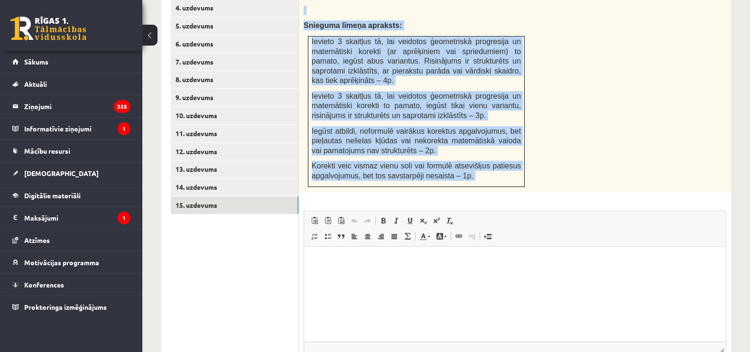
scroll to position [545, 0]
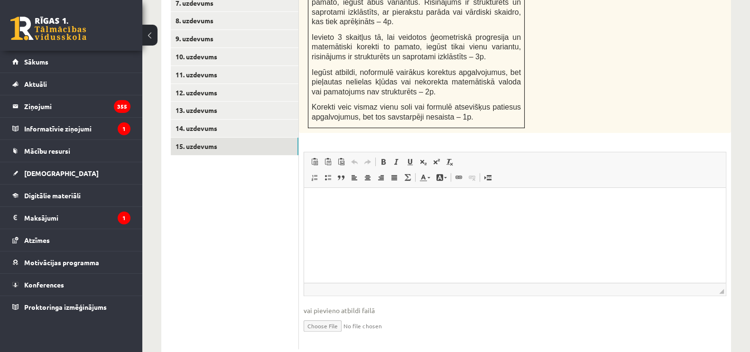
click at [286, 231] on ul "1. uzdevums 2. uzdevums 3. uzdevums 4. uzdevums 5. uzdevums 6. uzdevums 7. uzde…" at bounding box center [235, 118] width 128 height 463
click at [311, 316] on input "file" at bounding box center [515, 325] width 423 height 19
type input "**********"
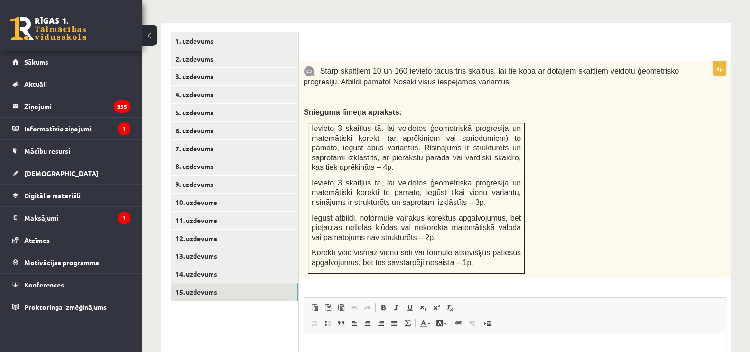
scroll to position [427, 0]
